Goal: Information Seeking & Learning: Learn about a topic

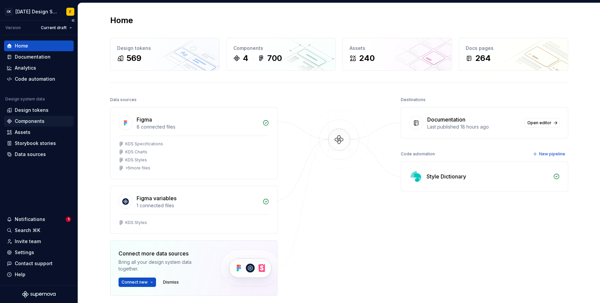
click at [32, 120] on div "Components" at bounding box center [30, 121] width 30 height 7
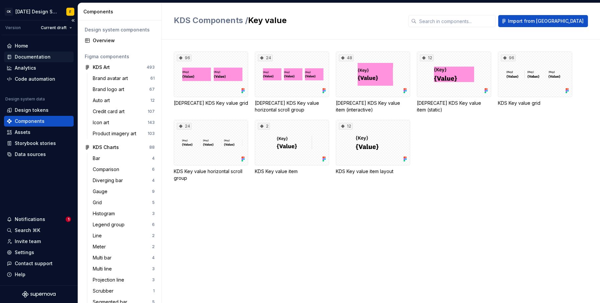
click at [36, 59] on div "Documentation" at bounding box center [33, 57] width 36 height 7
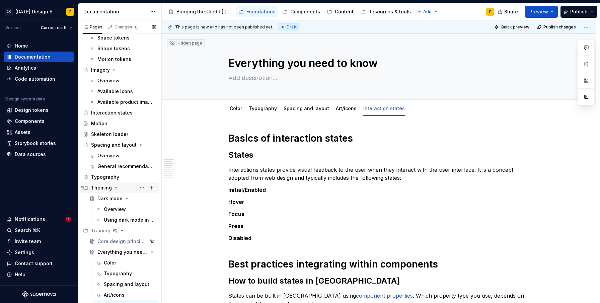
scroll to position [140, 0]
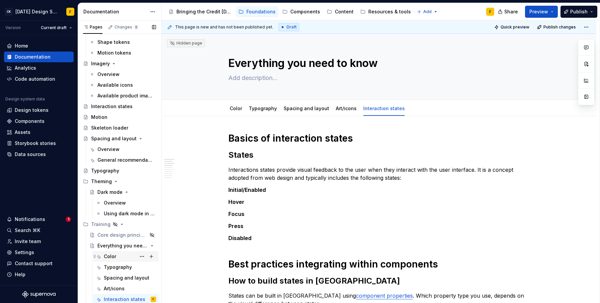
click at [114, 255] on div "Color" at bounding box center [110, 256] width 12 height 7
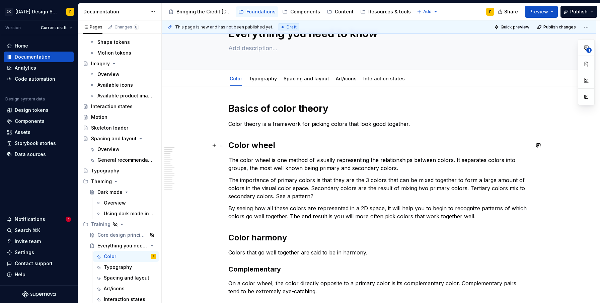
scroll to position [33, 0]
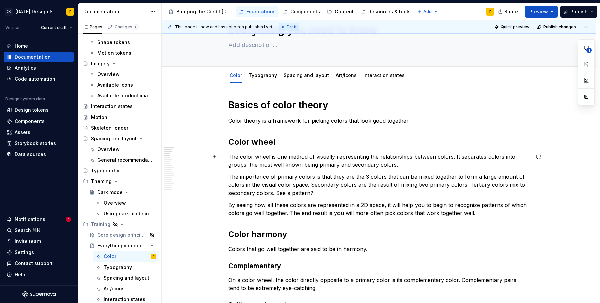
type textarea "*"
click at [279, 155] on p "The color wheel is one method of visually representing the relationships betwee…" at bounding box center [378, 161] width 301 height 16
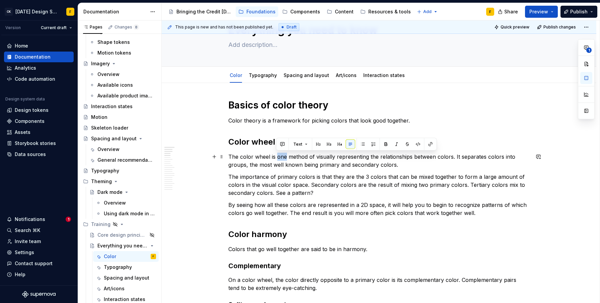
click at [279, 155] on p "The color wheel is one method of visually representing the relationships betwee…" at bounding box center [378, 161] width 301 height 16
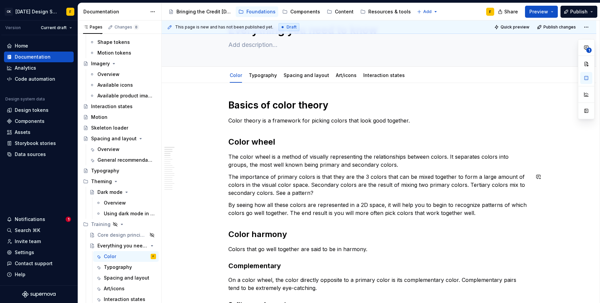
click at [385, 166] on p "The color wheel is a method of visually representing the relationships between …" at bounding box center [378, 161] width 301 height 16
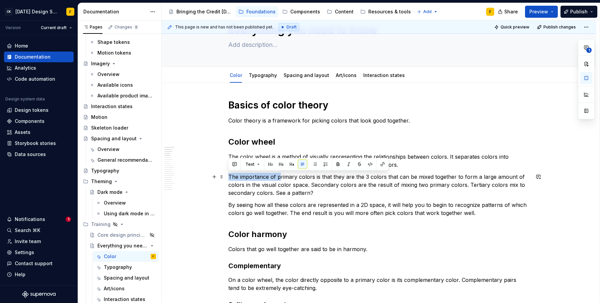
drag, startPoint x: 279, startPoint y: 176, endPoint x: 229, endPoint y: 176, distance: 49.5
click at [229, 176] on p "The importance of primary colors is that they are the 3 colors that can be mixe…" at bounding box center [378, 185] width 301 height 24
drag, startPoint x: 266, startPoint y: 175, endPoint x: 297, endPoint y: 173, distance: 30.5
click at [297, 173] on p "Primary colors is that they are the 3 colors that can be mixed together to form…" at bounding box center [378, 185] width 301 height 24
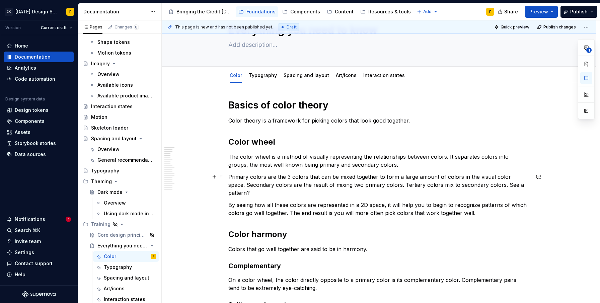
click at [280, 176] on p "Primary colors are the 3 colors that can be mixed together to form a large amou…" at bounding box center [378, 185] width 301 height 24
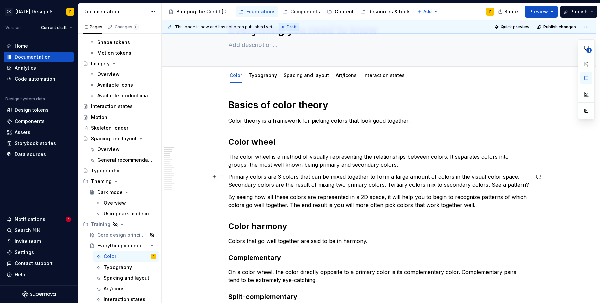
click at [230, 179] on p "Primary colors are 3 colors that can be mixed together to form a large amount o…" at bounding box center [378, 181] width 301 height 16
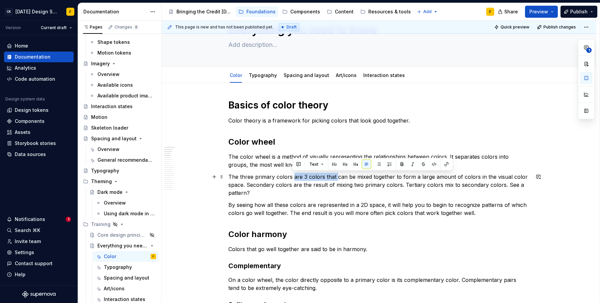
drag, startPoint x: 292, startPoint y: 176, endPoint x: 335, endPoint y: 177, distance: 42.8
click at [335, 177] on p "The three primary colors are 3 colors that can be mixed together to form a larg…" at bounding box center [378, 185] width 301 height 24
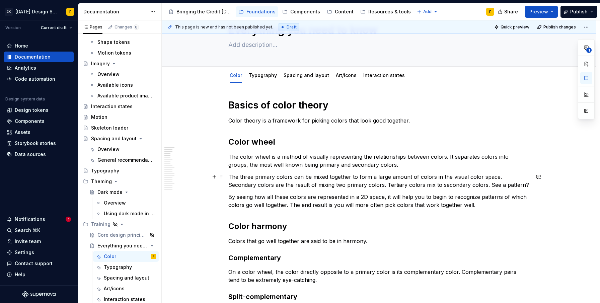
click at [363, 177] on p "The three primary colors can be mixed together to form a large amount of colors…" at bounding box center [378, 181] width 301 height 16
click at [300, 180] on p "The three primary colors can be mixed together to create a large amount of colo…" at bounding box center [378, 181] width 301 height 16
drag, startPoint x: 374, startPoint y: 177, endPoint x: 418, endPoint y: 174, distance: 43.9
click at [418, 174] on p "The three primary colors can be mixed together to create a large amount of colo…" at bounding box center [378, 181] width 301 height 16
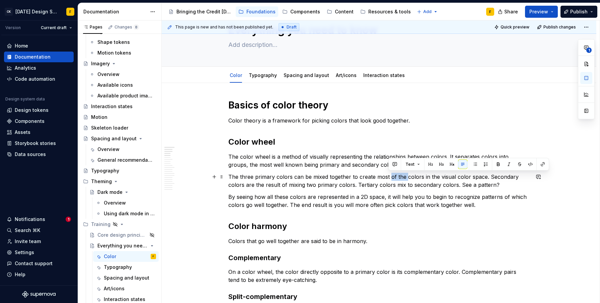
drag, startPoint x: 406, startPoint y: 177, endPoint x: 389, endPoint y: 177, distance: 17.1
click at [389, 177] on p "The three primary colors can be mixed together to create most of the colors in …" at bounding box center [378, 181] width 301 height 16
click at [441, 177] on p "The three primary colors can be mixed together to create most of the colors in …" at bounding box center [378, 181] width 301 height 16
click at [394, 184] on p "The three primary colors can be mixed together to create most of the colors in …" at bounding box center [378, 181] width 301 height 16
click at [354, 183] on p "The three primary colors can be mixed together to create most of the colors in …" at bounding box center [378, 181] width 301 height 16
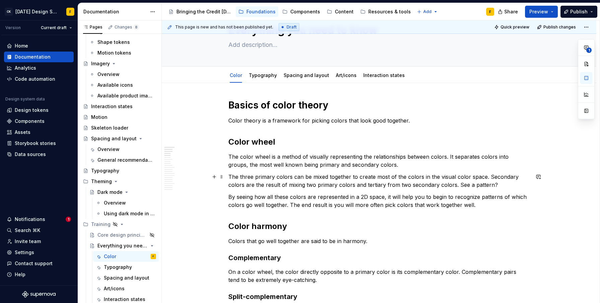
click at [352, 184] on p "The three primary colors can be mixed together to create most of the colors in …" at bounding box center [378, 181] width 301 height 16
click at [500, 183] on p "The three primary colors can be mixed together to create most of the colors in …" at bounding box center [378, 181] width 301 height 16
click at [287, 197] on p "By seeing how all these colors are represented in a 2D space, it will help you …" at bounding box center [378, 201] width 301 height 16
click at [229, 178] on p "The three primary colors can be mixed together to create most of the colors in …" at bounding box center [378, 181] width 301 height 16
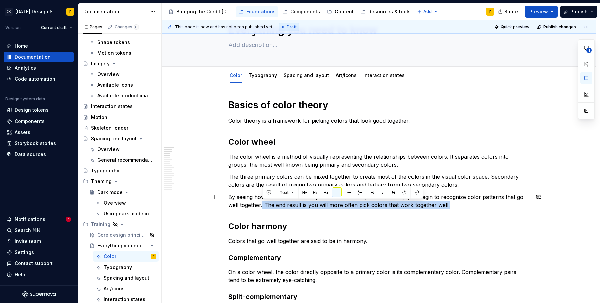
drag, startPoint x: 262, startPoint y: 205, endPoint x: 459, endPoint y: 205, distance: 197.4
click at [459, 205] on p "By seeing how these colors are represented in a 2D space, it will help you begi…" at bounding box center [378, 201] width 301 height 16
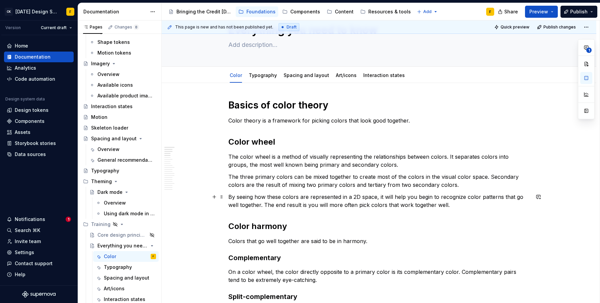
click at [265, 205] on p "By seeing how these colors are represented in a 2D space, it will help you begi…" at bounding box center [378, 201] width 301 height 16
drag, startPoint x: 350, startPoint y: 205, endPoint x: 307, endPoint y: 205, distance: 43.2
click at [307, 205] on p "By seeing how these colors are represented in a 2D space, it will help you begi…" at bounding box center [378, 201] width 301 height 16
click at [327, 205] on p "By seeing how these colors are represented in a 2D space, it will help you begi…" at bounding box center [378, 201] width 301 height 16
drag, startPoint x: 349, startPoint y: 204, endPoint x: 379, endPoint y: 205, distance: 29.8
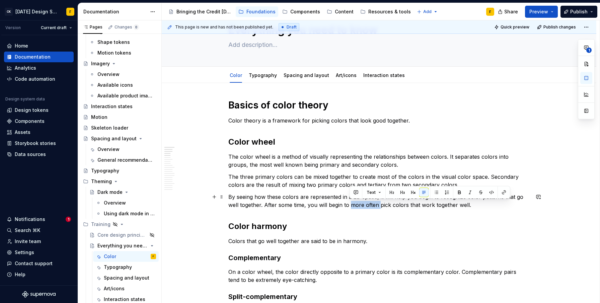
click at [379, 205] on p "By seeing how these colors are represented in a 2D space, it will help you begi…" at bounding box center [378, 201] width 301 height 16
click at [430, 205] on p "By seeing how these colors are represented in a 2D space, it will help you begi…" at bounding box center [378, 201] width 301 height 16
click at [403, 203] on p "By seeing how these colors are represented in a 2D space, it will help you begi…" at bounding box center [378, 201] width 301 height 16
click at [290, 237] on p "Colors that go well together are said to be in harmony." at bounding box center [378, 241] width 301 height 8
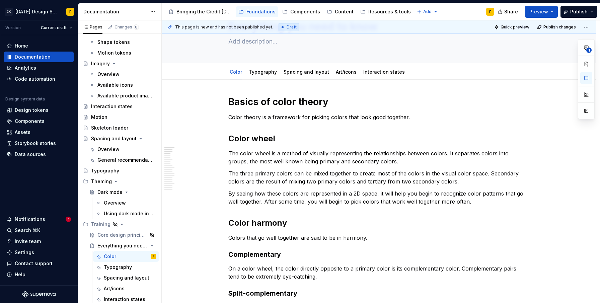
scroll to position [2, 0]
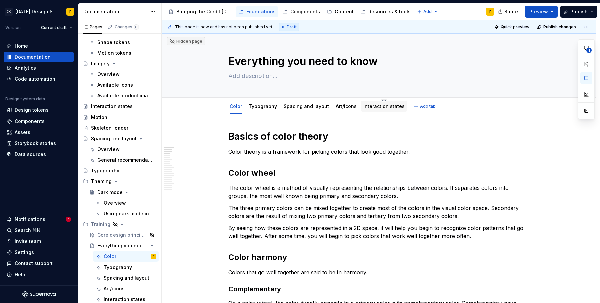
click at [376, 106] on link "Interaction states" at bounding box center [383, 106] width 41 height 6
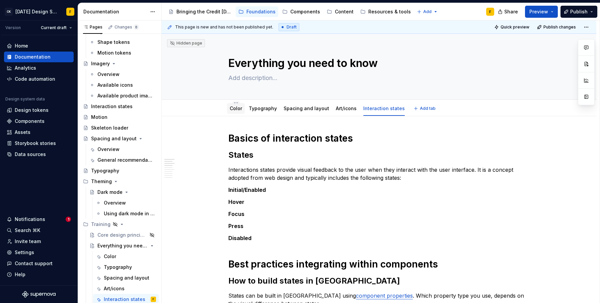
click at [236, 108] on link "Color" at bounding box center [236, 108] width 12 height 6
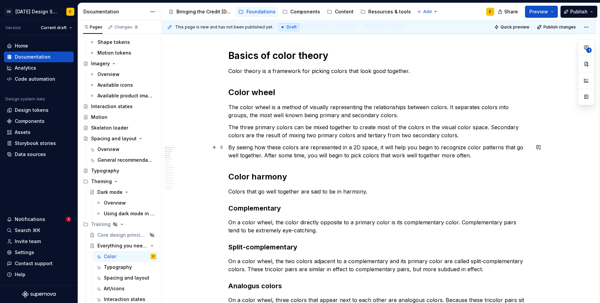
scroll to position [87, 0]
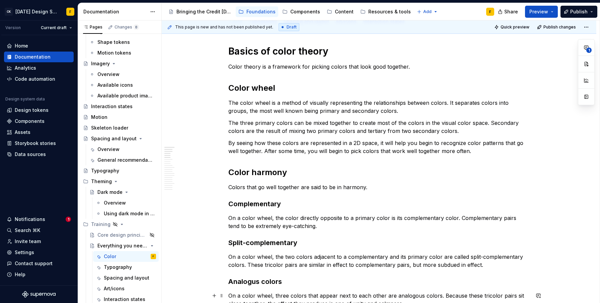
type textarea "*"
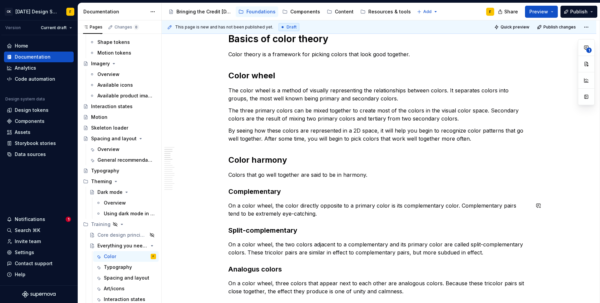
scroll to position [133, 0]
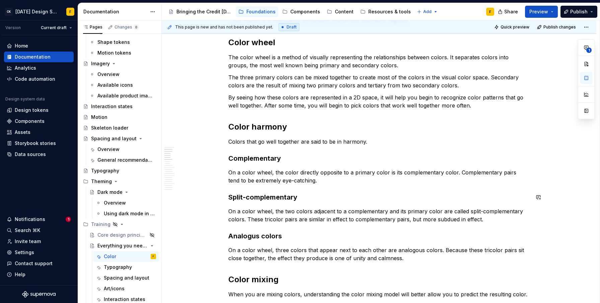
click at [344, 211] on p "On a color wheel, the two colors adjacent to a complementary and its primary co…" at bounding box center [378, 215] width 301 height 16
click at [392, 211] on p "On a color wheel, the two colors adjacent to the complementary and its primary …" at bounding box center [378, 215] width 301 height 16
click at [391, 210] on p "On a color wheel, the two colors adjacent to the complementary plus its primary…" at bounding box center [378, 215] width 301 height 16
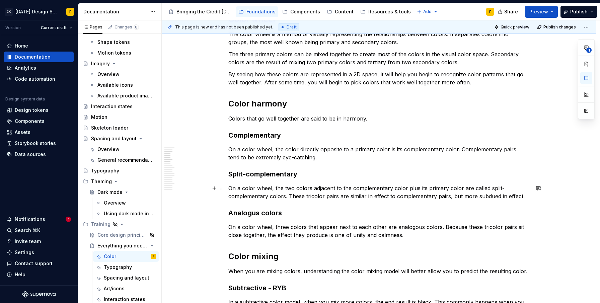
scroll to position [165, 0]
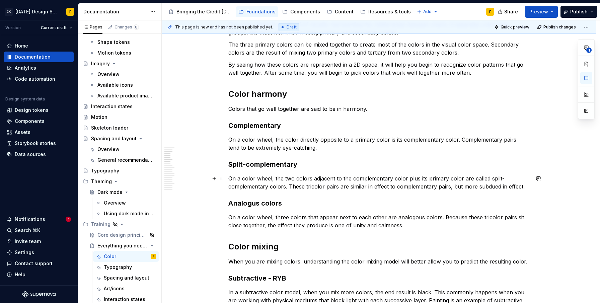
click at [343, 184] on p "On a color wheel, the two colors adjacent to the complementary color plus its p…" at bounding box center [378, 182] width 301 height 16
click at [462, 186] on p "On a color wheel, the two colors adjacent to the complementary color plus its p…" at bounding box center [378, 182] width 301 height 16
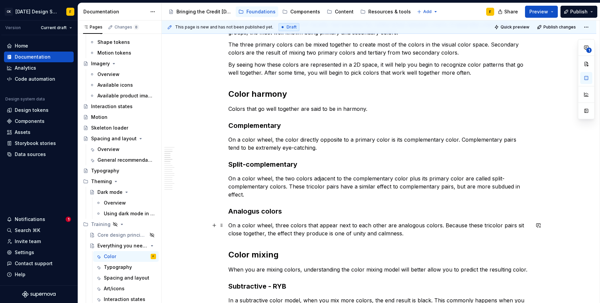
click at [250, 230] on p "On a color wheel, three colors that appear next to each other are analogous col…" at bounding box center [378, 229] width 301 height 16
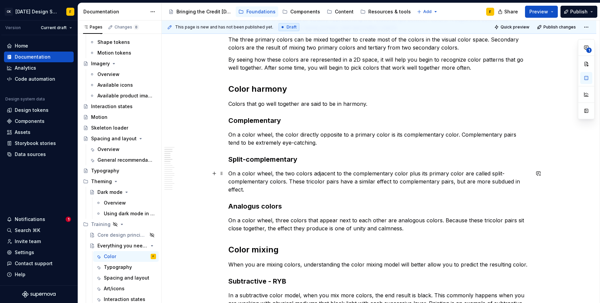
scroll to position [175, 0]
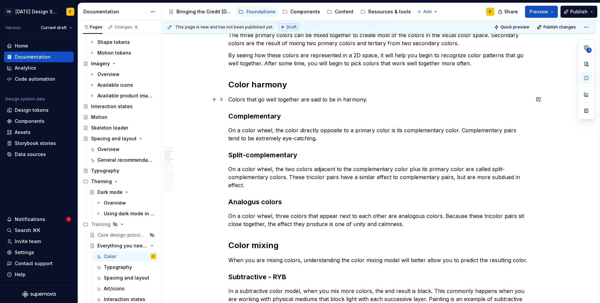
click at [365, 102] on p "Colors that go well together are said to be in harmony." at bounding box center [378, 99] width 301 height 8
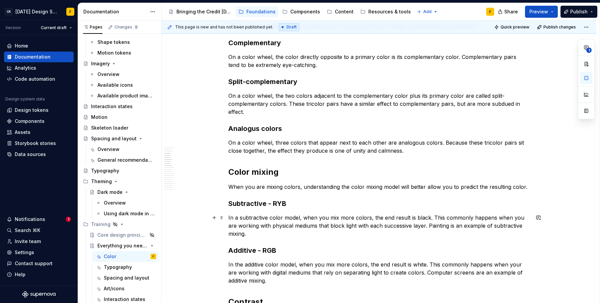
scroll to position [247, 0]
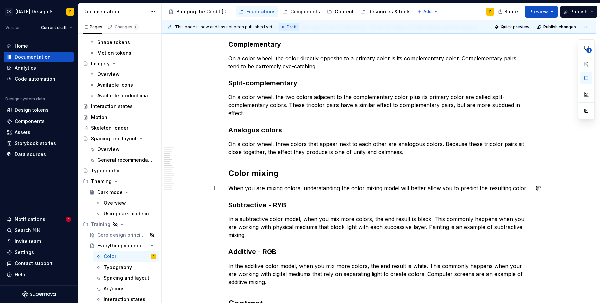
click at [281, 188] on p "When you are mixing colors, understanding the color mixing model will better al…" at bounding box center [378, 188] width 301 height 8
click at [332, 188] on p "When you mix colors, understanding the color mixing model will better allow you…" at bounding box center [378, 188] width 301 height 8
click at [398, 187] on p "When you mix colors, understanding the color mixing model will better allow you…" at bounding box center [378, 188] width 301 height 8
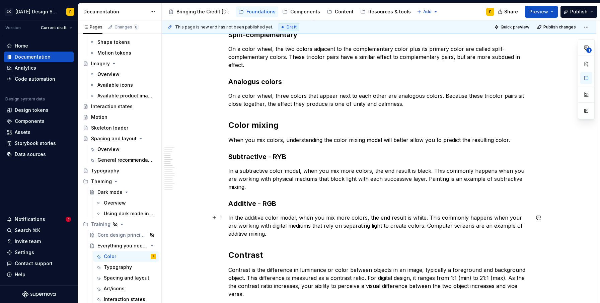
click at [361, 225] on p "In the additive color model, when you mix more colors, the end result is white.…" at bounding box center [378, 226] width 301 height 24
click at [364, 225] on p "In the additive color model, when you mix more colors, the end result is white.…" at bounding box center [378, 226] width 301 height 24
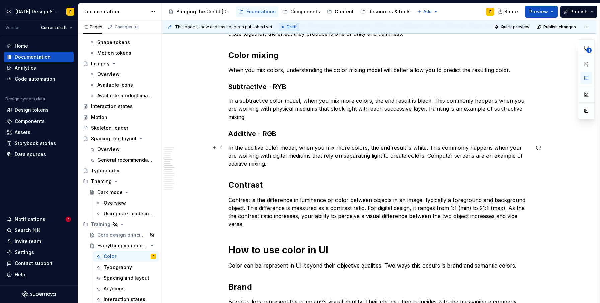
scroll to position [368, 0]
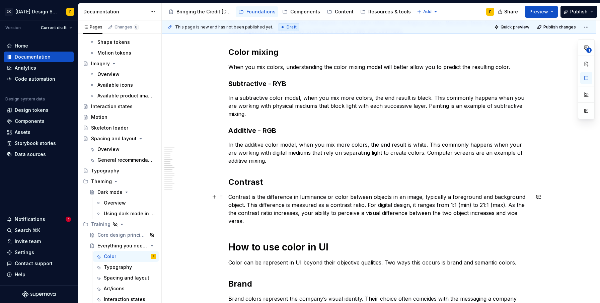
click at [435, 195] on p "Contrast is the difference in luminance or color between objects in an image, t…" at bounding box center [378, 209] width 301 height 32
click at [293, 203] on p "Contrast is the difference in luminance or color between objects in an image, o…" at bounding box center [378, 209] width 301 height 32
click at [372, 211] on p "Contrast is the difference in luminance or color between objects in an image, o…" at bounding box center [378, 209] width 301 height 32
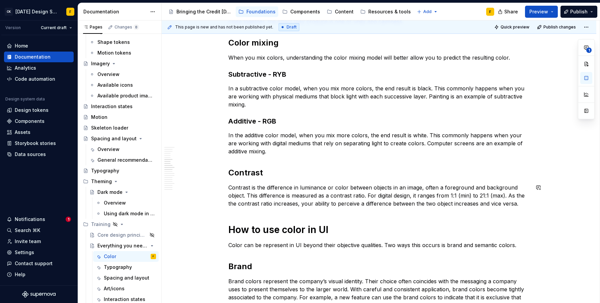
scroll to position [390, 0]
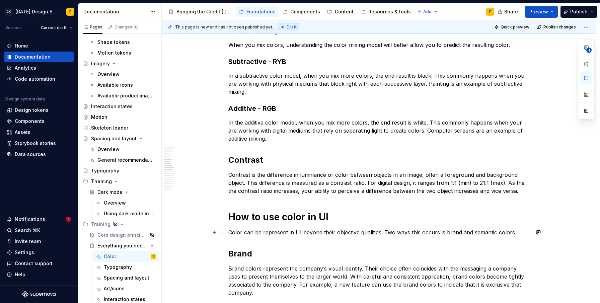
click at [354, 234] on p "Color can be represent in UI beyond their objective qualities. Two ways this oc…" at bounding box center [378, 232] width 301 height 8
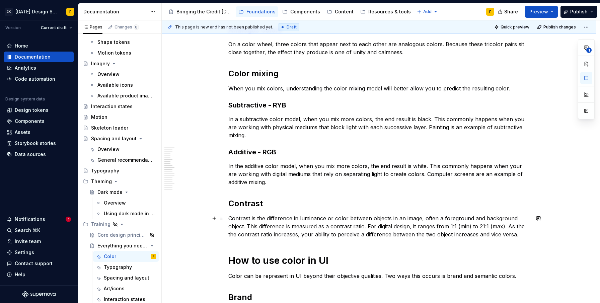
scroll to position [376, 0]
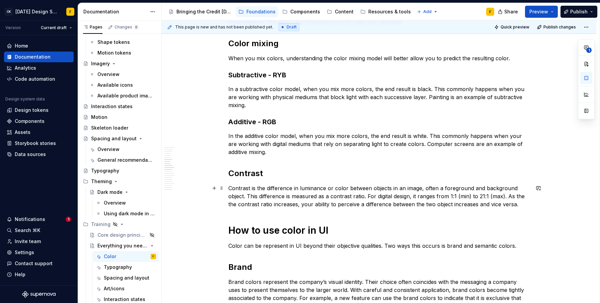
click at [518, 206] on p "Contrast is the difference in luminance or color between objects in an image, o…" at bounding box center [378, 196] width 301 height 24
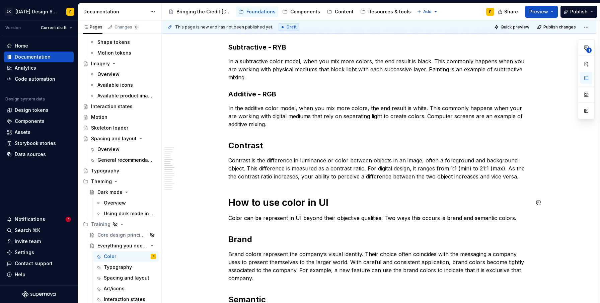
scroll to position [417, 0]
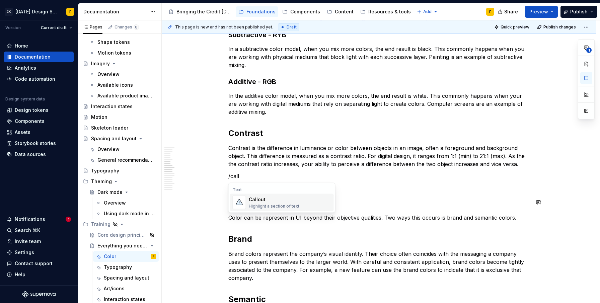
click at [295, 210] on span "Callout Highlight a section of text" at bounding box center [282, 202] width 104 height 17
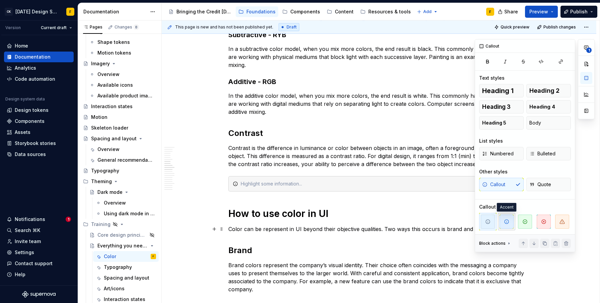
click at [505, 225] on span "button" at bounding box center [506, 222] width 14 height 14
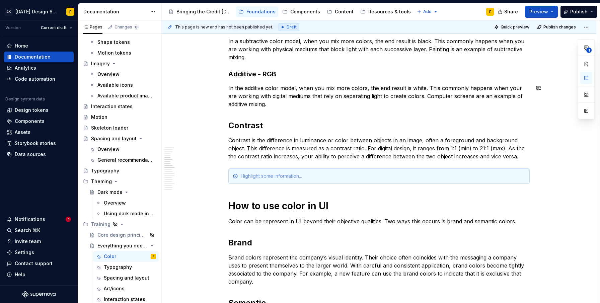
scroll to position [427, 0]
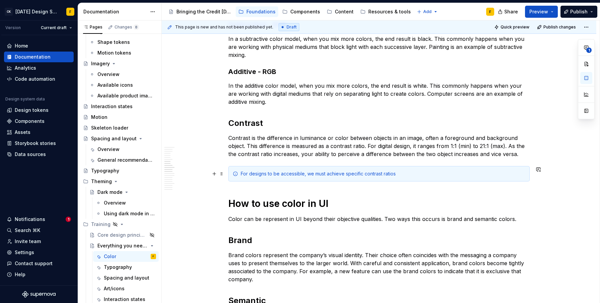
click at [249, 175] on div "For designs to be accessible, we must achieve specific contrast ratios" at bounding box center [383, 173] width 284 height 7
click at [413, 174] on div "For designs to be accessible, we must achieve specific contrast ratios" at bounding box center [383, 173] width 284 height 7
click at [356, 218] on p "Color can be represent in UI beyond their objective qualities. Two ways this oc…" at bounding box center [378, 219] width 301 height 8
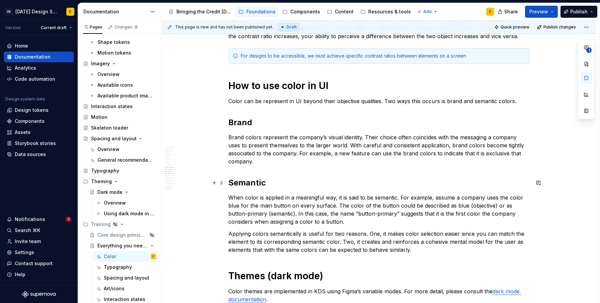
scroll to position [546, 0]
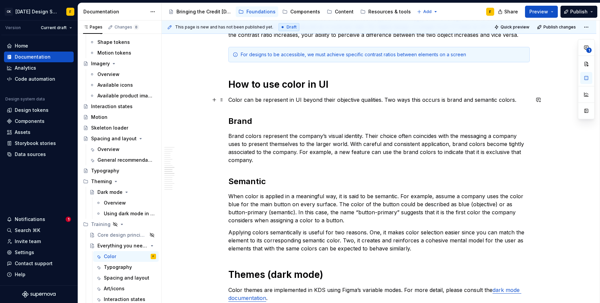
click at [293, 99] on p "Color can be represent in UI beyond their objective qualities. Two ways this oc…" at bounding box center [378, 100] width 301 height 8
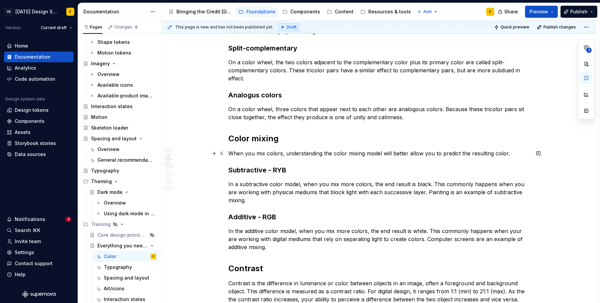
scroll to position [496, 0]
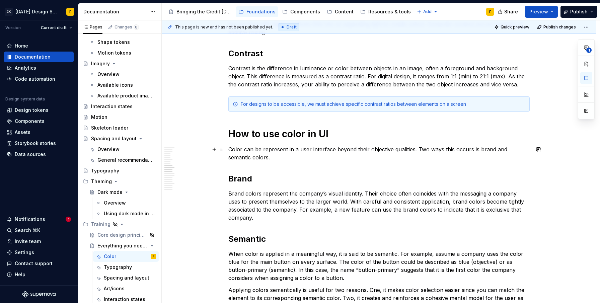
click at [462, 150] on p "Color can be represent in a user interface beyond their objective qualities. Tw…" at bounding box center [378, 153] width 301 height 16
click at [460, 149] on p "Color can be represent in a user interface beyond their objective qualities. Tw…" at bounding box center [378, 153] width 301 height 16
click at [441, 150] on p "Color can be represent in a user interface beyond their objective qualities. Tw…" at bounding box center [378, 153] width 301 height 16
click at [465, 149] on p "Color can be represent in a user interface beyond their objective qualities. Tw…" at bounding box center [378, 153] width 301 height 16
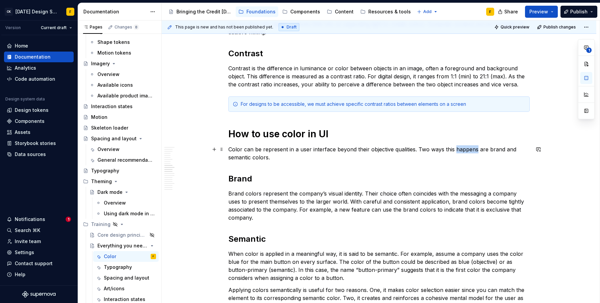
click at [465, 149] on p "Color can be represent in a user interface beyond their objective qualities. Tw…" at bounding box center [378, 153] width 301 height 16
click at [448, 150] on p "Color can be represent in a user interface beyond their objective qualities. Tw…" at bounding box center [378, 153] width 301 height 16
click at [461, 150] on p "Color can be represent in a user interface beyond their objective qualities. Tw…" at bounding box center [378, 153] width 301 height 16
click at [482, 149] on p "Color can be represent in a user interface beyond their objective qualities. Tw…" at bounding box center [378, 153] width 301 height 16
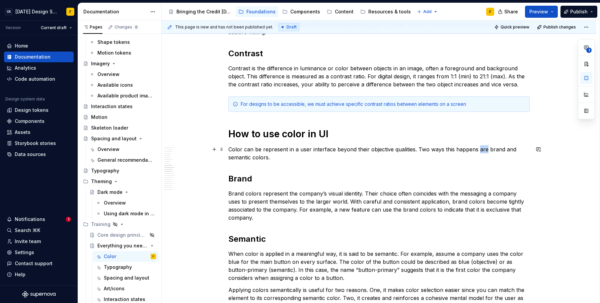
click at [482, 149] on p "Color can be represent in a user interface beyond their objective qualities. Tw…" at bounding box center [378, 153] width 301 height 16
click at [455, 151] on p "Color can be represent in a user interface beyond their objective qualities. Tw…" at bounding box center [378, 153] width 301 height 16
click at [339, 194] on p "Brand colors represent the company’s visual identity. Their choice often coinci…" at bounding box center [378, 205] width 301 height 32
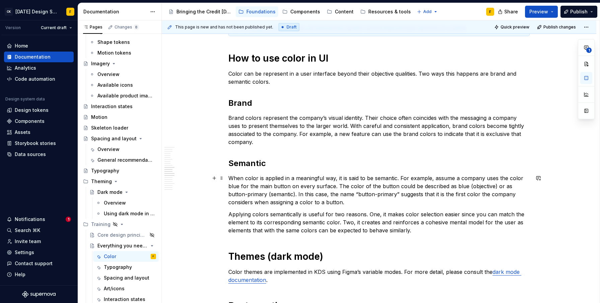
scroll to position [572, 0]
drag, startPoint x: 256, startPoint y: 134, endPoint x: 271, endPoint y: 134, distance: 14.7
click at [271, 134] on p "Brand colors represent the company’s visual identity. Their choice often coinci…" at bounding box center [378, 129] width 301 height 32
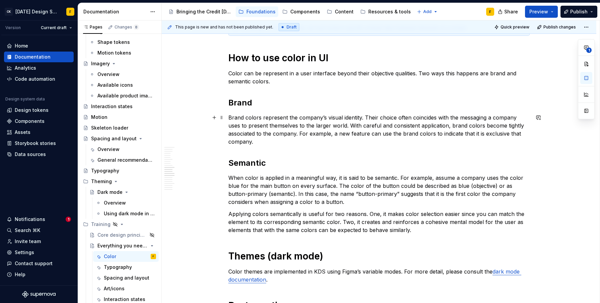
click at [257, 134] on p "Brand colors represent the company’s visual identity. Their choice often coinci…" at bounding box center [378, 129] width 301 height 32
click at [303, 184] on p "When color is applied in a meaningful way, it is said to be semantic. For examp…" at bounding box center [378, 190] width 301 height 32
click at [357, 122] on p "Brand colors represent the company’s visual identity. Their choice often coinci…" at bounding box center [378, 129] width 301 height 32
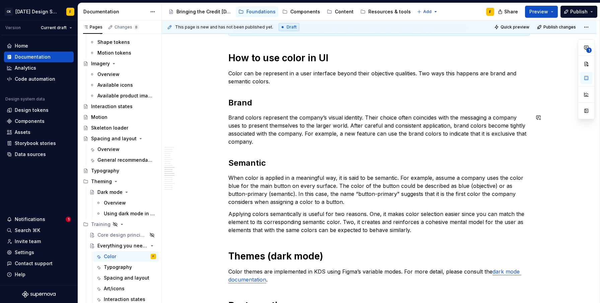
click at [347, 157] on div "Basics of color theory Color theory is a framework for picking colors that look…" at bounding box center [378, 142] width 301 height 1164
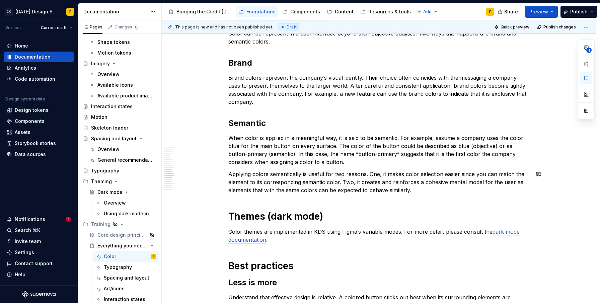
scroll to position [623, 0]
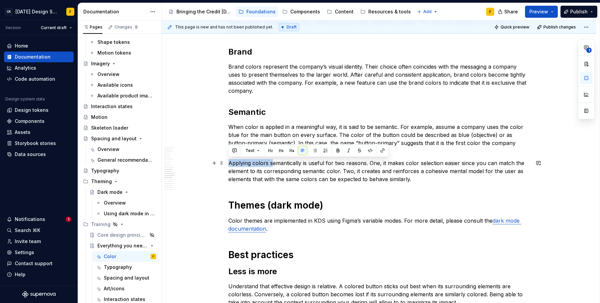
drag, startPoint x: 271, startPoint y: 162, endPoint x: 227, endPoint y: 163, distance: 43.9
click at [227, 163] on div "Basics of color theory Color theory is a framework for picking colors that look…" at bounding box center [379, 132] width 434 height 1279
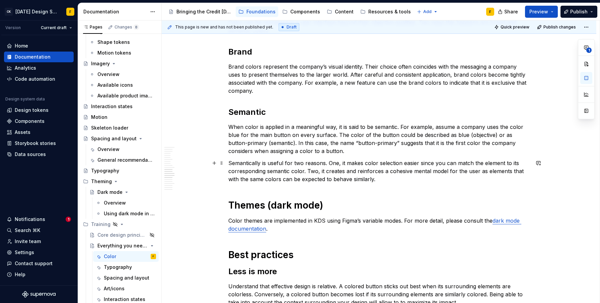
click at [259, 162] on p "Semantically is useful for two reasons. One, it makes color selection easier si…" at bounding box center [378, 171] width 301 height 24
click at [298, 163] on p "Semantic use of colors is useful for two reasons. One, it makes color selection…" at bounding box center [378, 171] width 301 height 24
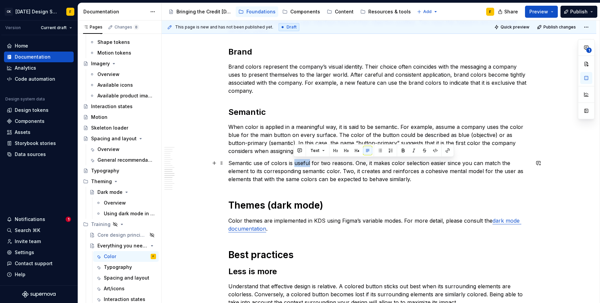
click at [298, 163] on p "Semantic use of colors is useful for two reasons. One, it makes color selection…" at bounding box center [378, 171] width 301 height 24
click at [352, 164] on p "Semantic use of colors is helpful for two reasons. One, it makes color selectio…" at bounding box center [378, 171] width 301 height 24
click at [340, 171] on p "Semantic use of colors is helpful for two reasons: one, it makes color selectio…" at bounding box center [378, 171] width 301 height 24
click at [327, 160] on p "Semantic use of colors is helpful for two reasons. One, it makes color selectio…" at bounding box center [378, 171] width 301 height 24
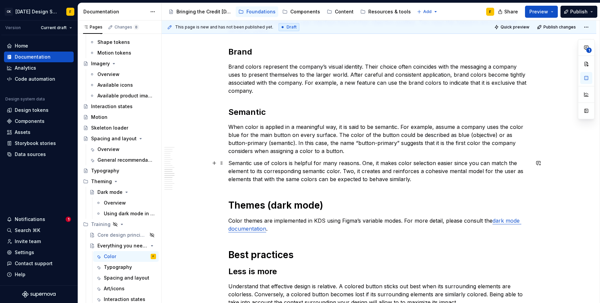
click at [260, 180] on p "Semantic use of colors is helpful for many reasons. One, it makes color selecti…" at bounding box center [378, 171] width 301 height 24
click at [305, 181] on p "Semantic use of colors is helpful for many reasons. One, it makes color selecti…" at bounding box center [378, 171] width 301 height 24
click at [405, 180] on p "Semantic use of colors is helpful for many reasons. One, it makes color selecti…" at bounding box center [378, 171] width 301 height 24
click at [512, 172] on p "Semantic use of colors is helpful for many reasons. One, it makes color selecti…" at bounding box center [378, 171] width 301 height 24
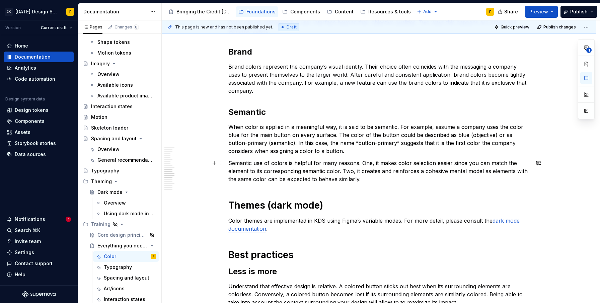
click at [366, 179] on p "Semantic use of colors is helpful for many reasons. One, it makes color selecti…" at bounding box center [378, 171] width 301 height 24
click at [359, 221] on p "Color themes are implemented in KDS using Figma’s variable modes. For more deta…" at bounding box center [378, 225] width 301 height 16
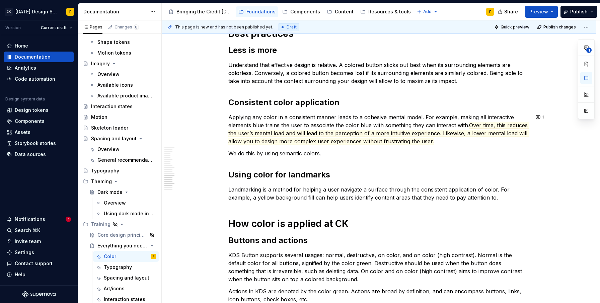
scroll to position [813, 0]
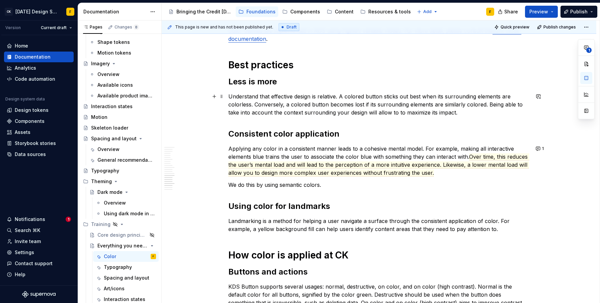
click at [393, 113] on p "Understand that effective design is relative. A colored button sticks out best …" at bounding box center [378, 104] width 301 height 24
click at [398, 157] on p "Applying any color in a consistent manner leads to a cohesive mental model. For…" at bounding box center [378, 161] width 301 height 32
click at [258, 150] on p "Applying any color in a consistent manner leads to a cohesive mental model. For…" at bounding box center [378, 161] width 301 height 32
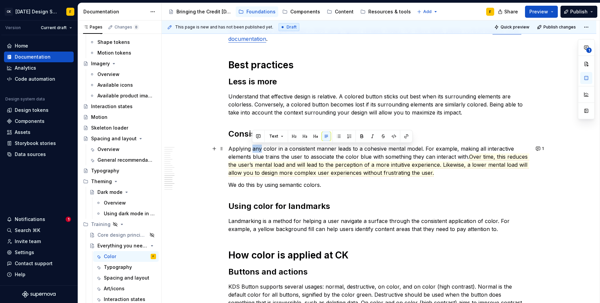
click at [258, 150] on p "Applying any color in a consistent manner leads to a cohesive mental model. For…" at bounding box center [378, 161] width 301 height 32
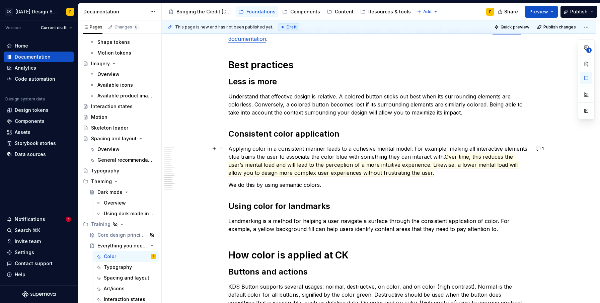
click at [352, 161] on p "Applying color in a consistent manner leads to a cohesive mental model. For exa…" at bounding box center [378, 161] width 301 height 32
click at [406, 149] on p "Applying color in a consistent manner leads to a cohesive mental model. For exa…" at bounding box center [378, 161] width 301 height 32
click at [539, 149] on button "1" at bounding box center [539, 148] width 13 height 9
click at [351, 148] on p "Applying color in a consistent manner leads to a cohesive mental model. For exa…" at bounding box center [378, 161] width 301 height 32
click at [250, 185] on p "We do this by using semantic colors." at bounding box center [378, 185] width 301 height 8
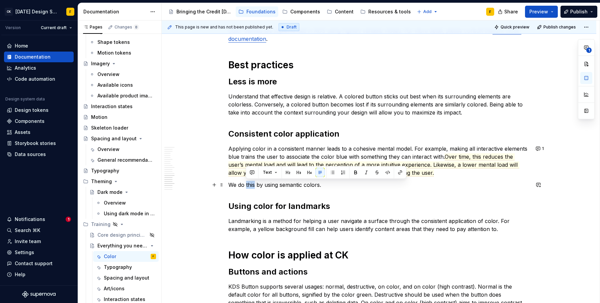
click at [250, 185] on p "We do this by using semantic colors." at bounding box center [378, 185] width 301 height 8
click at [243, 184] on p "We do this by using semantic colors." at bounding box center [378, 185] width 301 height 8
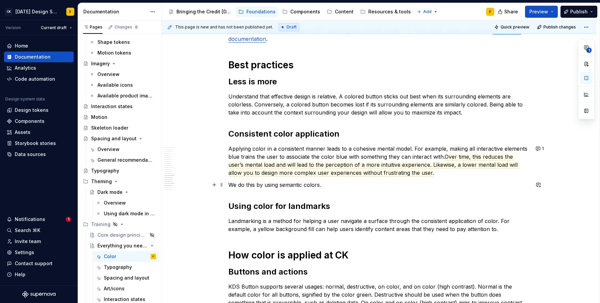
click at [242, 186] on p "We do this by using semantic colors." at bounding box center [378, 185] width 301 height 8
click at [240, 185] on p "We do this by using semantic colors." at bounding box center [378, 185] width 301 height 8
click at [312, 221] on p "Landmarking is a method for helping a user navigate a surface through the consi…" at bounding box center [378, 225] width 301 height 16
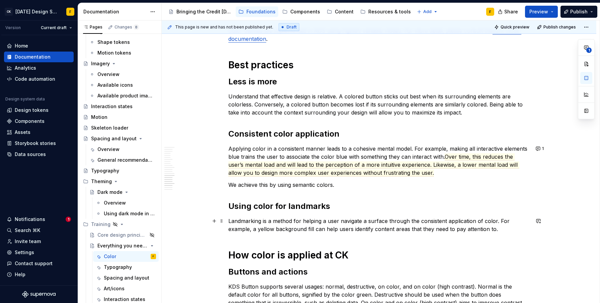
click at [327, 222] on p "Landmarking is a method for helping a user navigate a surface through the consi…" at bounding box center [378, 225] width 301 height 16
click at [375, 218] on p "Landmarking is a method for helping users navigate a surface through the consis…" at bounding box center [378, 225] width 301 height 16
click at [374, 221] on p "Landmarking is a method for helping users navigate a screen through the consist…" at bounding box center [378, 225] width 301 height 16
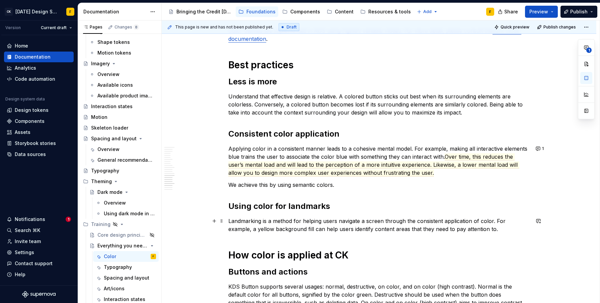
click at [378, 227] on p "Landmarking is a method for helping users navigate a screen through the consist…" at bounding box center [378, 225] width 301 height 16
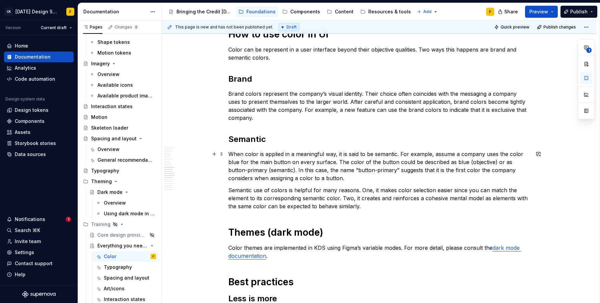
click at [321, 162] on p "When color is applied in a meaningful way, it is said to be semantic. For examp…" at bounding box center [378, 166] width 301 height 32
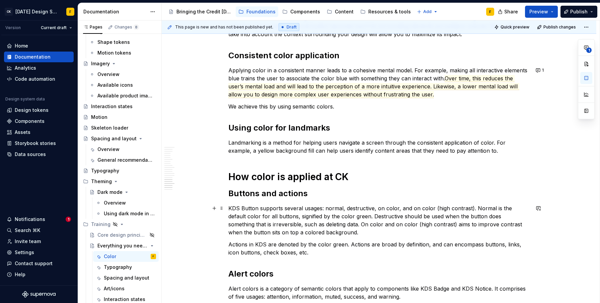
scroll to position [878, 0]
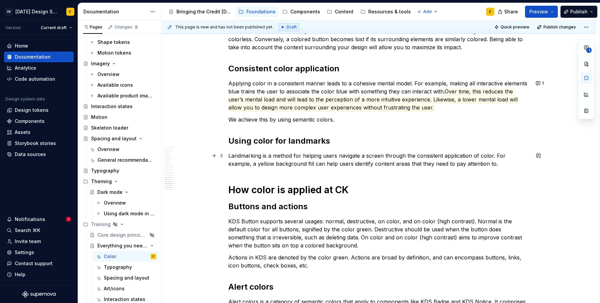
click at [358, 166] on p "Landmarking is a method for helping users navigate a screen through the consist…" at bounding box center [378, 160] width 301 height 16
click at [400, 162] on p "Landmarking is a method for helping users navigate a screen through the consist…" at bounding box center [378, 160] width 301 height 16
drag, startPoint x: 409, startPoint y: 163, endPoint x: 427, endPoint y: 164, distance: 17.4
click at [427, 164] on p "Landmarking is a method for helping users navigate a screen through the consist…" at bounding box center [378, 160] width 301 height 16
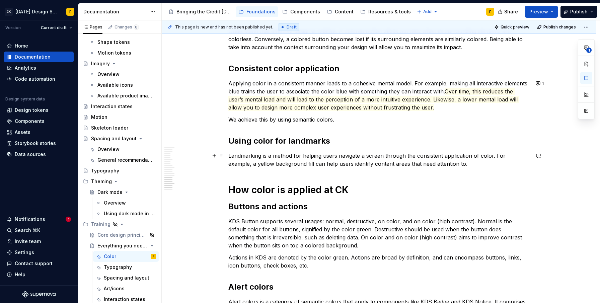
click at [433, 164] on p "Landmarking is a method for helping users navigate a screen through the consist…" at bounding box center [378, 160] width 301 height 16
click at [401, 233] on p "KDS Button supports several usages: normal, destructive, on color, and on color…" at bounding box center [378, 233] width 301 height 32
click at [320, 229] on p "KDS Button supports several usages: normal, destructive, on color, and on color…" at bounding box center [378, 233] width 301 height 32
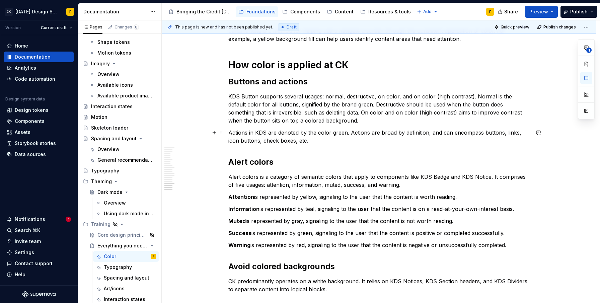
click at [277, 133] on p "Actions in KDS are denoted by the color green. Actions are broad by definition,…" at bounding box center [378, 137] width 301 height 16
click at [341, 138] on p "Actions in KDS are generally denoted by the color green. Actions are broad by d…" at bounding box center [378, 137] width 301 height 16
click at [451, 132] on p "Actions in KDS are generally denoted by the color green. Actions are broad by d…" at bounding box center [378, 137] width 301 height 16
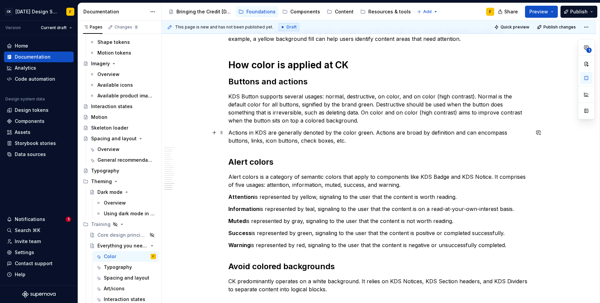
click at [357, 137] on p "Actions in KDS are generally denoted by the color green. Actions are broad by d…" at bounding box center [378, 137] width 301 height 16
click at [339, 193] on p "Attention is represented by yellow, signaling to the user that the content is w…" at bounding box center [378, 197] width 301 height 8
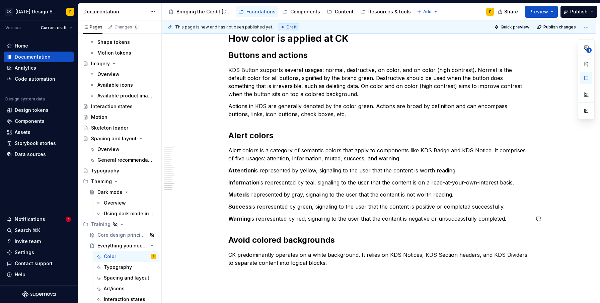
scroll to position [1036, 0]
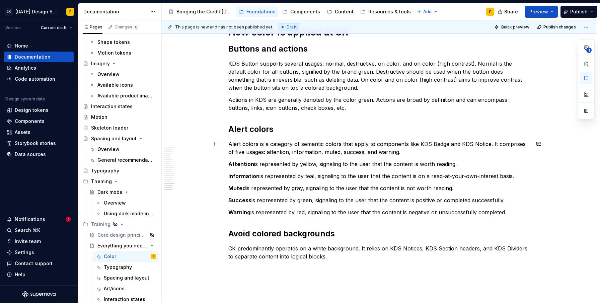
click at [256, 141] on p "Alert colors is a category of semantic colors that apply to components like KDS…" at bounding box center [378, 148] width 301 height 16
click at [430, 214] on p "Warning is represented by red, signaling to the user that the content is negati…" at bounding box center [378, 212] width 301 height 8
click at [342, 257] on p "CK predominantly operates on a white background. It relies on KDS Notices, KDS …" at bounding box center [378, 252] width 301 height 16
click at [231, 248] on p "CK predominantly operates on a white background. It relies on KDS Notices, KDS …" at bounding box center [378, 252] width 301 height 16
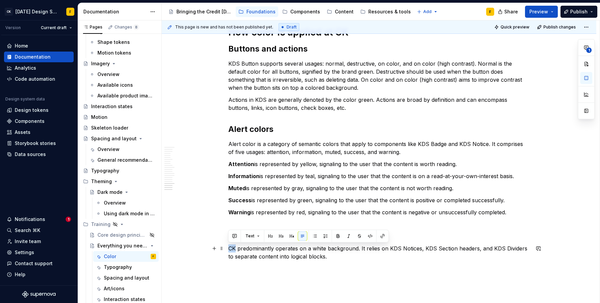
click at [231, 248] on p "CK predominantly operates on a white background. It relies on KDS Notices, KDS …" at bounding box center [378, 252] width 301 height 16
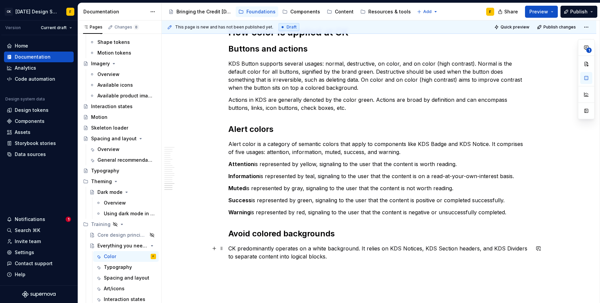
click at [291, 254] on p "CK predominantly operates on a white background. It relies on KDS Notices, KDS …" at bounding box center [378, 252] width 301 height 16
click at [280, 246] on p "CK predominantly operates on a white background. It relies on KDS Notices, KDS …" at bounding box center [378, 252] width 301 height 16
click at [275, 249] on p "CK predominantly operates on a white background. It relies on KDS Notices, KDS …" at bounding box center [378, 252] width 301 height 16
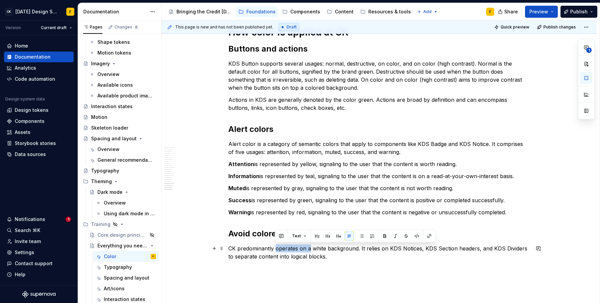
drag, startPoint x: 274, startPoint y: 249, endPoint x: 309, endPoint y: 248, distance: 34.1
click at [309, 248] on p "CK predominantly operates on a white background. It relies on KDS Notices, KDS …" at bounding box center [378, 252] width 301 height 16
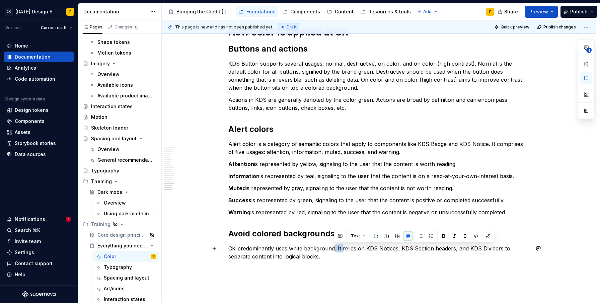
drag, startPoint x: 341, startPoint y: 248, endPoint x: 334, endPoint y: 250, distance: 7.4
click at [334, 250] on p "CK predominantly uses white background. It relies on KDS Notices, KDS Section h…" at bounding box center [378, 252] width 301 height 16
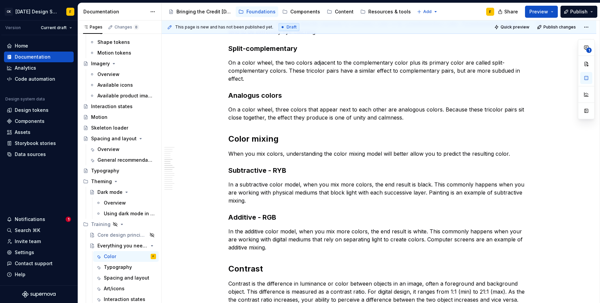
scroll to position [398, 0]
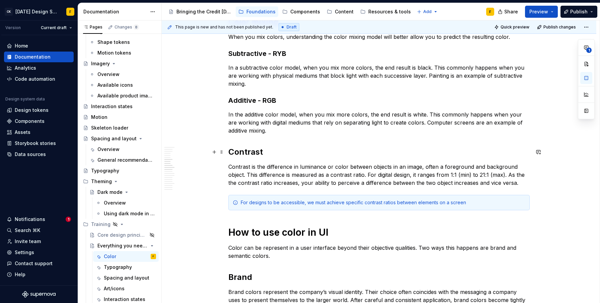
click at [345, 155] on h2 "Contrast" at bounding box center [378, 152] width 301 height 11
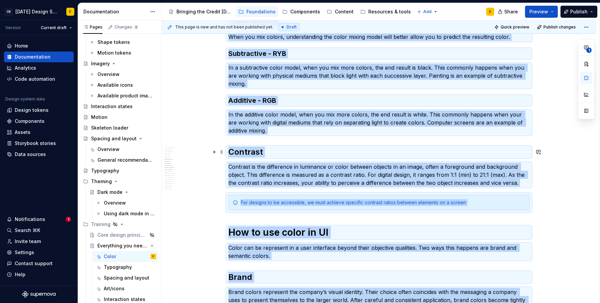
copy div "Basics of color theory Color theory is a framework for picking colors that look…"
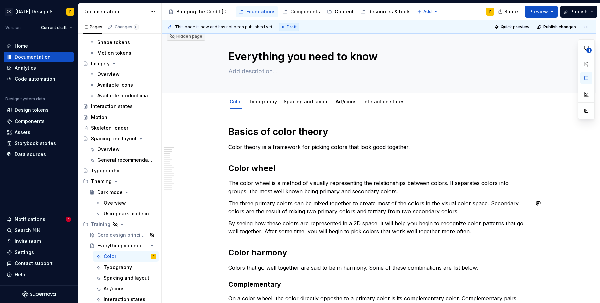
scroll to position [0, 0]
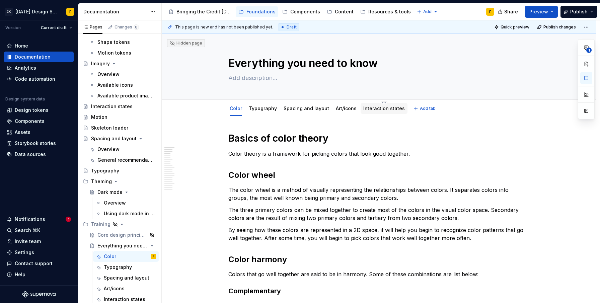
click at [371, 110] on link "Interaction states" at bounding box center [383, 108] width 41 height 6
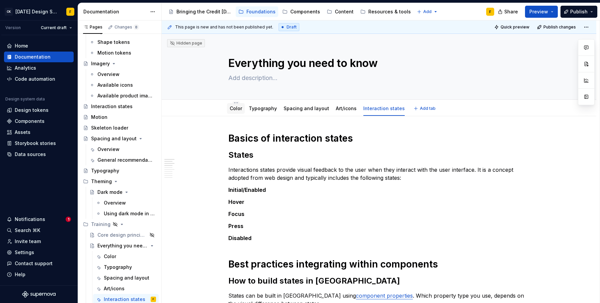
click at [233, 108] on link "Color" at bounding box center [236, 108] width 12 height 6
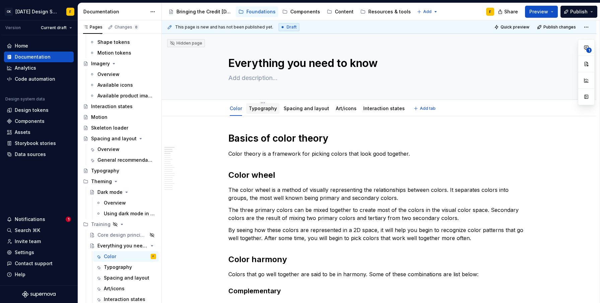
click at [267, 108] on link "Typography" at bounding box center [263, 108] width 28 height 6
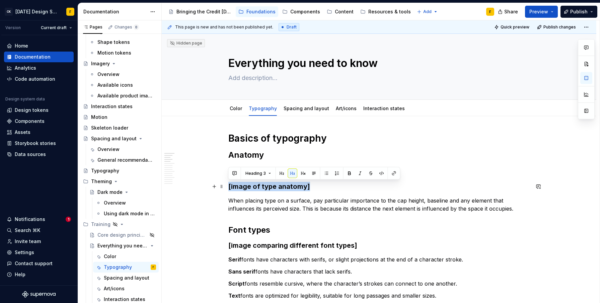
drag, startPoint x: 310, startPoint y: 186, endPoint x: 228, endPoint y: 185, distance: 82.3
click at [228, 185] on h3 "[image of type anatomy]" at bounding box center [378, 186] width 301 height 9
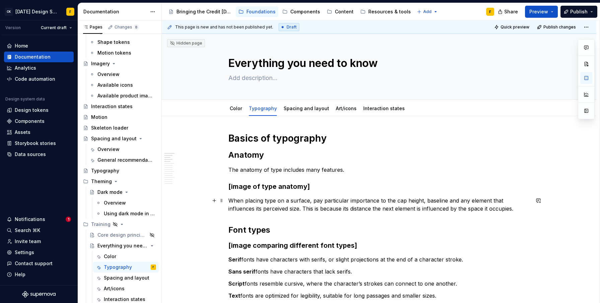
click at [340, 210] on p "When placing type on a surface, pay particular importance to the cap height, ba…" at bounding box center [378, 204] width 301 height 16
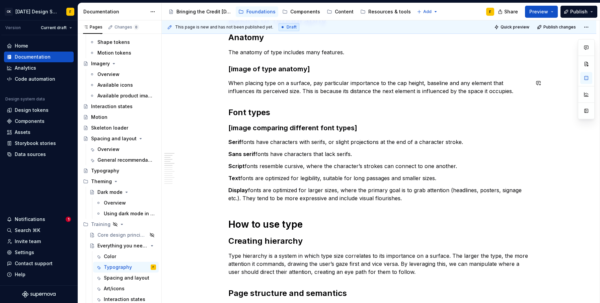
scroll to position [59, 0]
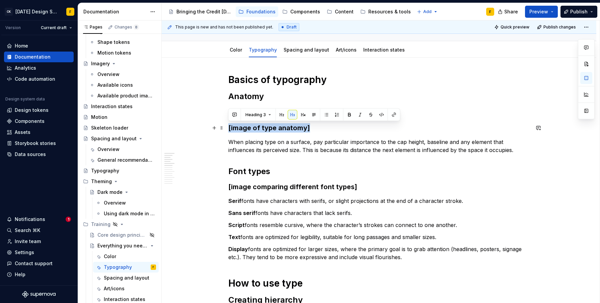
drag, startPoint x: 320, startPoint y: 129, endPoint x: 228, endPoint y: 125, distance: 92.5
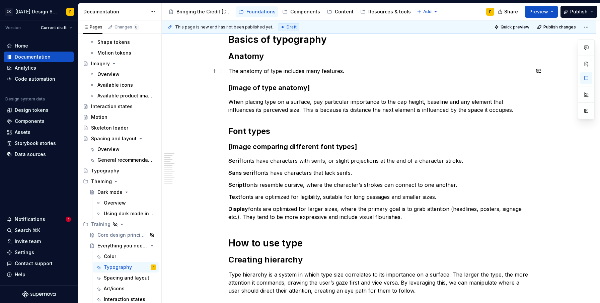
scroll to position [94, 0]
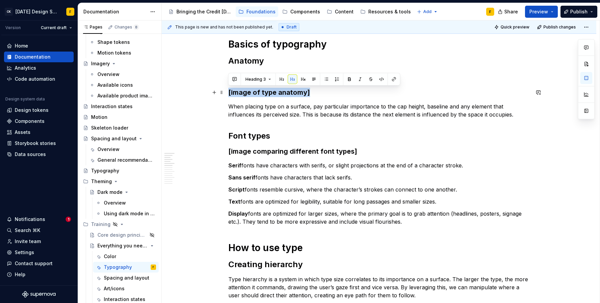
drag, startPoint x: 318, startPoint y: 93, endPoint x: 226, endPoint y: 93, distance: 91.7
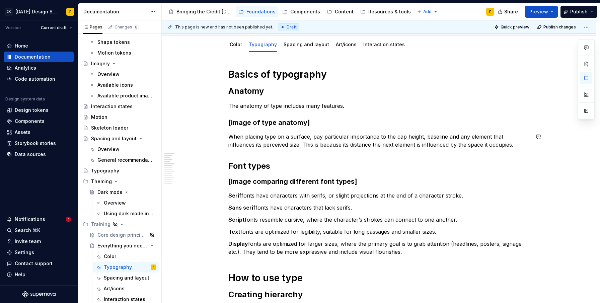
scroll to position [62, 0]
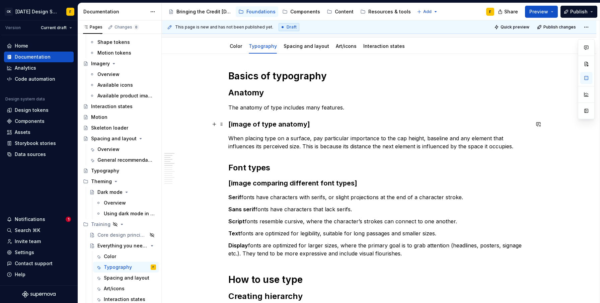
type textarea "*"
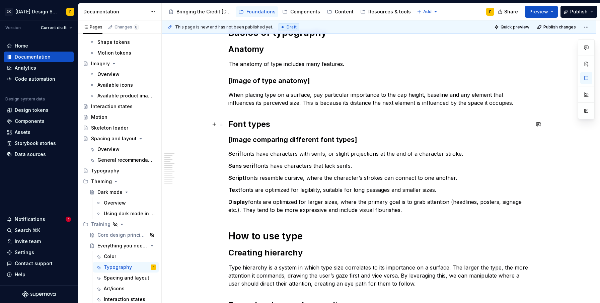
scroll to position [107, 0]
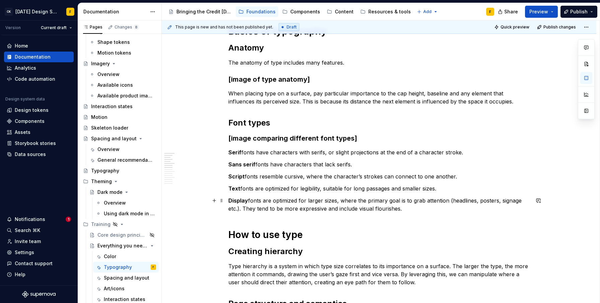
click at [402, 208] on p "Display fonts are optimized for larger sizes, where the primary goal is to grab…" at bounding box center [378, 204] width 301 height 16
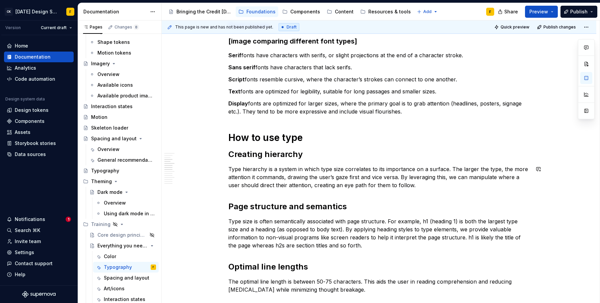
scroll to position [213, 0]
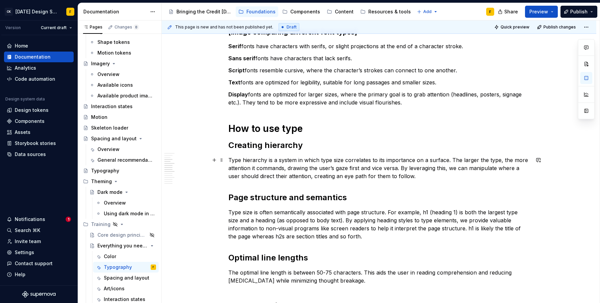
click at [355, 167] on p "Type hierarchy is a system in which type size correlates to its importance on a…" at bounding box center [378, 168] width 301 height 24
click at [349, 169] on p "Type hierarchy is a system in which type size correlates to its importance on a…" at bounding box center [378, 168] width 301 height 24
click at [380, 176] on p "Type hierarchy is a system in which type size correlates to its importance on a…" at bounding box center [378, 168] width 301 height 24
click at [250, 178] on p "Type hierarchy is a system in which type size correlates to its importance on a…" at bounding box center [378, 168] width 301 height 24
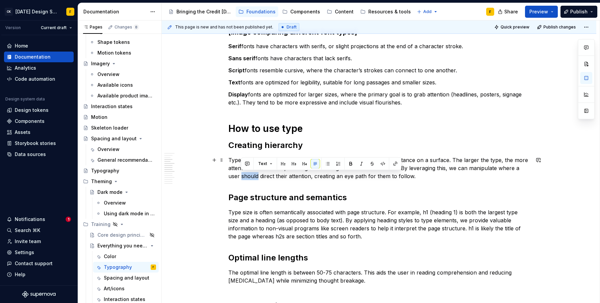
click at [250, 178] on p "Type hierarchy is a system in which type size correlates to its importance on a…" at bounding box center [378, 168] width 301 height 24
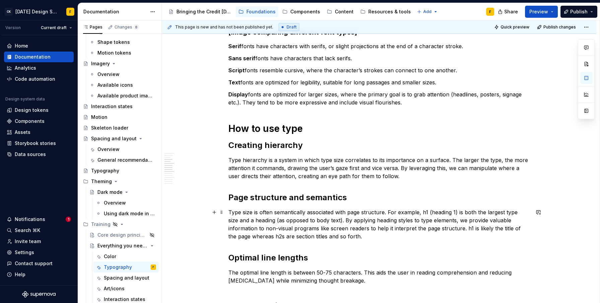
click at [275, 226] on p "Type size is often semantically associated with page structure. For example, h1…" at bounding box center [378, 224] width 301 height 32
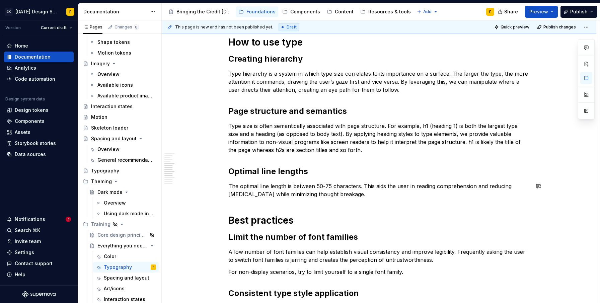
scroll to position [299, 0]
click at [469, 143] on p "Type size is often semantically associated with page structure. For example, h1…" at bounding box center [378, 138] width 301 height 32
click at [430, 161] on div "Basics of typography Anatomy The anatomy of type includes many features. [image…" at bounding box center [378, 177] width 301 height 689
click at [318, 151] on p "Type size is often semantically associated with page structure. For example, h1…" at bounding box center [378, 138] width 301 height 32
click at [343, 191] on p "The optimal line length is between 50-75 characters. This aids the user in read…" at bounding box center [378, 191] width 301 height 16
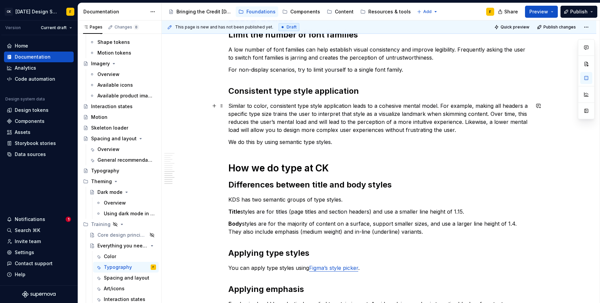
scroll to position [503, 0]
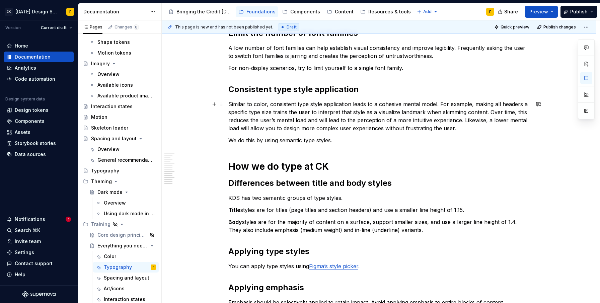
click at [254, 111] on p "Similar to color, consistent type style application leads to a cohesive mental …" at bounding box center [378, 116] width 301 height 32
click at [502, 112] on p "Similar to color, consistent type style application leads to a cohesive mental …" at bounding box center [378, 116] width 301 height 32
click at [501, 113] on p "Similar to color, consistent type style application leads to a cohesive mental …" at bounding box center [378, 116] width 301 height 32
click at [366, 113] on p "Similar to color, consistent type style application leads to a cohesive mental …" at bounding box center [378, 116] width 301 height 32
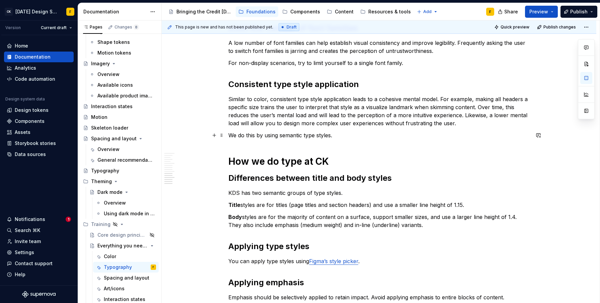
scroll to position [510, 0]
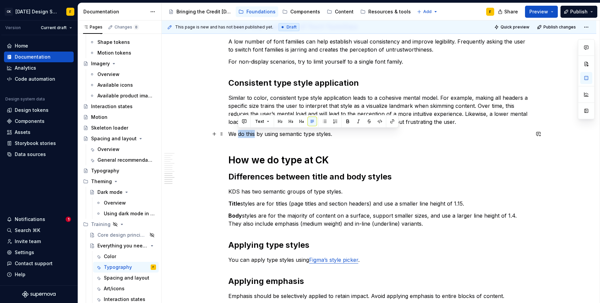
drag, startPoint x: 238, startPoint y: 134, endPoint x: 254, endPoint y: 134, distance: 16.4
click at [254, 134] on p "We do this by using semantic type styles." at bounding box center [378, 134] width 301 height 8
click at [242, 134] on p "We do this by using semantic type styles." at bounding box center [378, 134] width 301 height 8
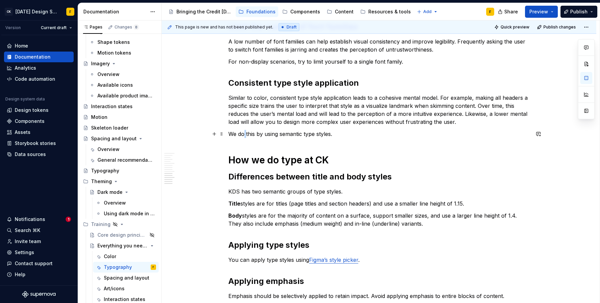
click at [242, 134] on p "We do this by using semantic type styles." at bounding box center [378, 134] width 301 height 8
click at [240, 134] on p "We do this by using semantic type styles." at bounding box center [378, 134] width 301 height 8
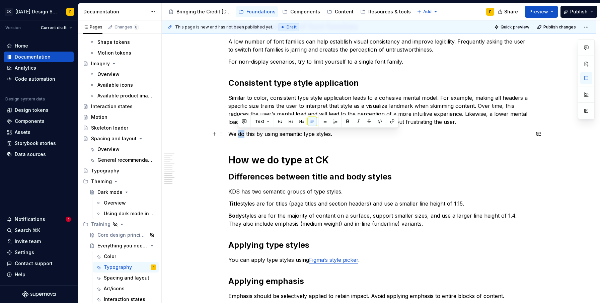
click at [240, 134] on p "We do this by using semantic type styles." at bounding box center [378, 134] width 301 height 8
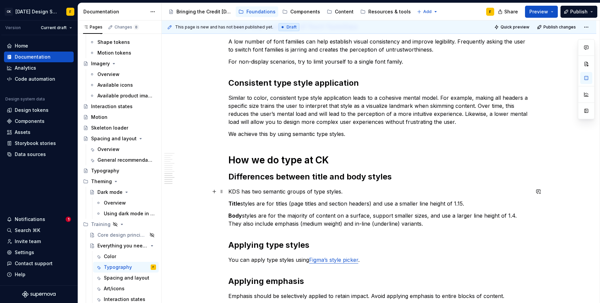
click at [268, 194] on p "KDS has two semantic groups of type styles." at bounding box center [378, 191] width 301 height 8
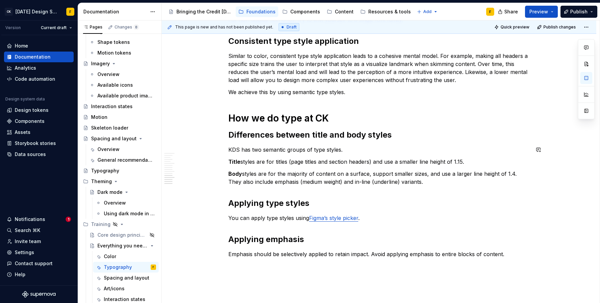
scroll to position [568, 0]
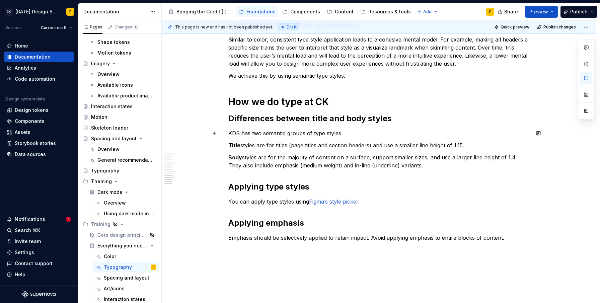
click at [345, 134] on p "KDS has two semantic groups of type styles." at bounding box center [378, 133] width 301 height 8
click at [511, 239] on p "Emphasis should be selectively applied to retain impact. Avoid applying emphasi…" at bounding box center [378, 238] width 301 height 8
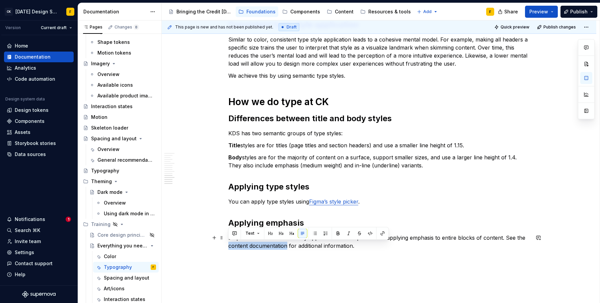
drag, startPoint x: 228, startPoint y: 247, endPoint x: 286, endPoint y: 247, distance: 57.6
click at [286, 247] on p "Emphasis should be selectively applied to retain impact. Avoid applying emphasi…" at bounding box center [378, 242] width 301 height 16
click at [380, 234] on button "button" at bounding box center [382, 233] width 9 height 9
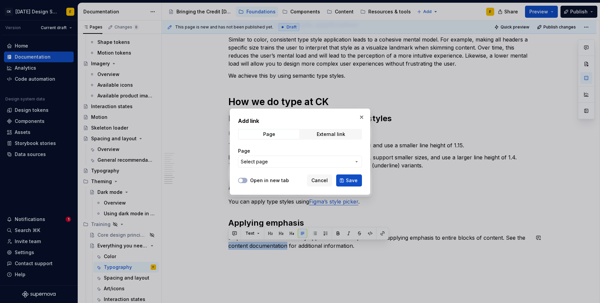
click at [282, 159] on span "Select page" at bounding box center [296, 161] width 110 height 7
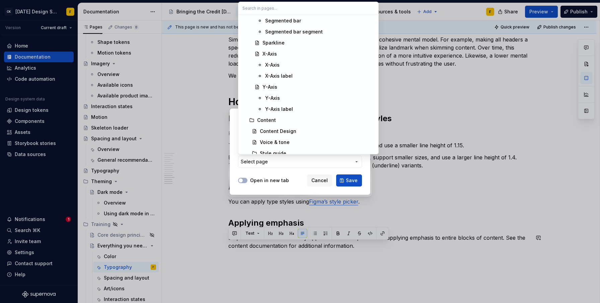
scroll to position [2990, 0]
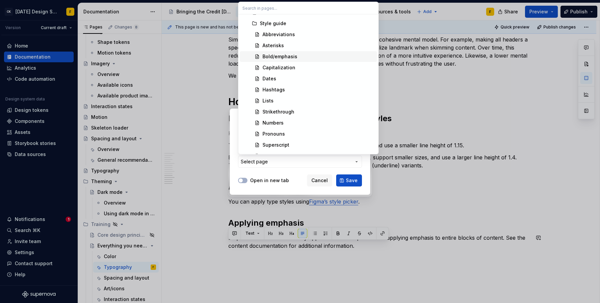
click at [274, 56] on div "Bold/emphasis" at bounding box center [279, 56] width 35 height 7
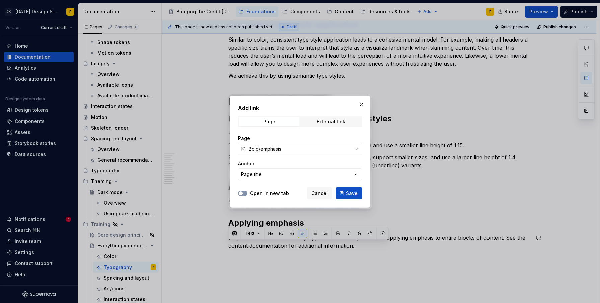
click at [246, 193] on button "Open in new tab" at bounding box center [242, 192] width 9 height 5
click at [345, 196] on button "Save" at bounding box center [349, 193] width 26 height 12
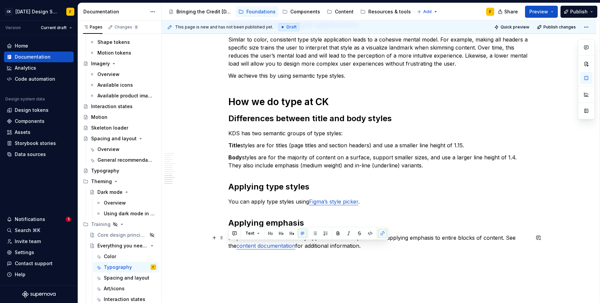
click at [504, 240] on p "Emphasis should be selectively applied to retain impact. Avoid applying emphasi…" at bounding box center [378, 242] width 301 height 16
click at [521, 239] on p "Emphasis should be selectively applied to retain impact. Avoid applying emphasi…" at bounding box center [378, 242] width 301 height 16
drag, startPoint x: 298, startPoint y: 247, endPoint x: 351, endPoint y: 246, distance: 53.2
click at [351, 246] on p "Emphasis should be selectively applied to retain impact. Avoid applying emphasi…" at bounding box center [378, 242] width 301 height 16
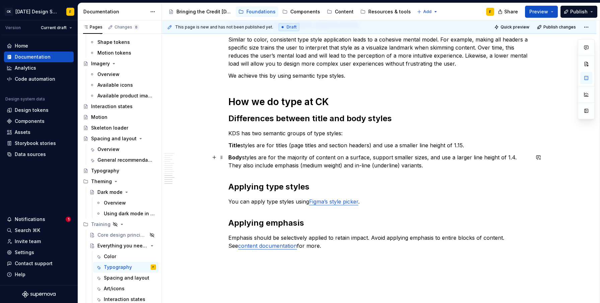
click at [347, 165] on p "Body styles are for the majority of content on a surface, support smaller sizes…" at bounding box center [378, 161] width 301 height 16
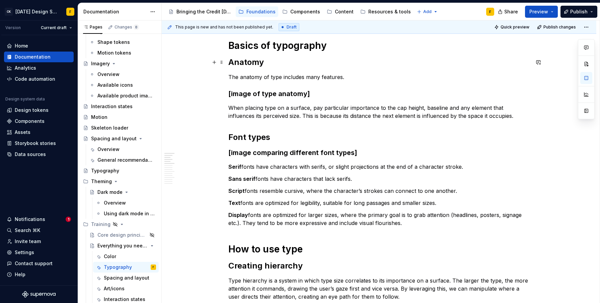
scroll to position [0, 0]
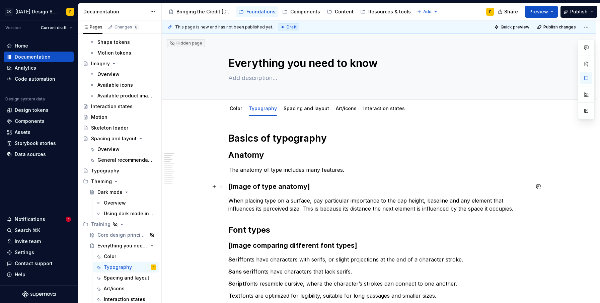
click at [327, 183] on h3 "[image of type anatomy]" at bounding box center [378, 186] width 301 height 9
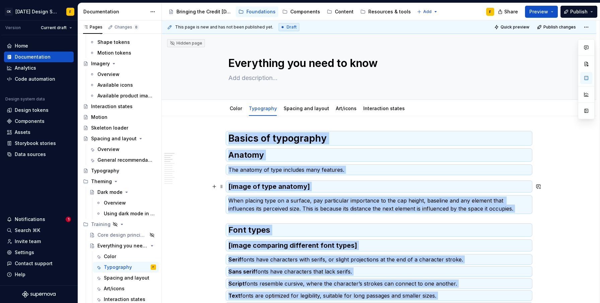
click at [233, 186] on h3 "[image of type anatomy]" at bounding box center [378, 186] width 301 height 9
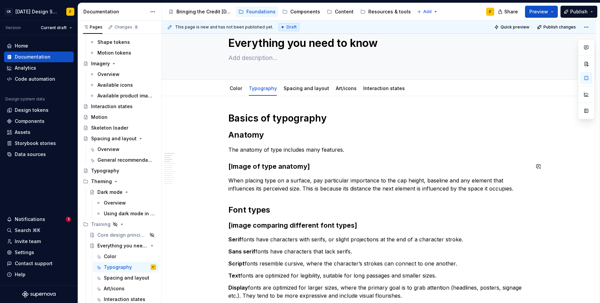
scroll to position [52, 0]
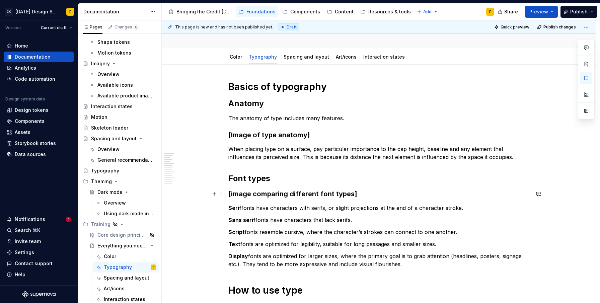
click at [232, 194] on h3 "[image comparing different font types]" at bounding box center [378, 193] width 301 height 9
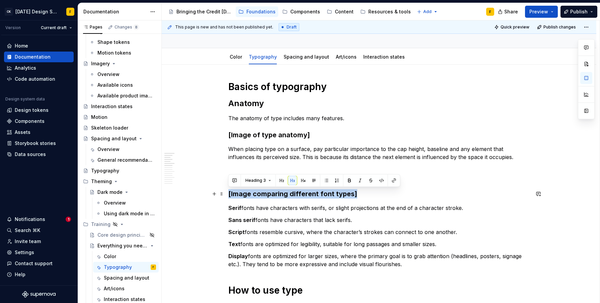
drag, startPoint x: 356, startPoint y: 192, endPoint x: 225, endPoint y: 192, distance: 130.8
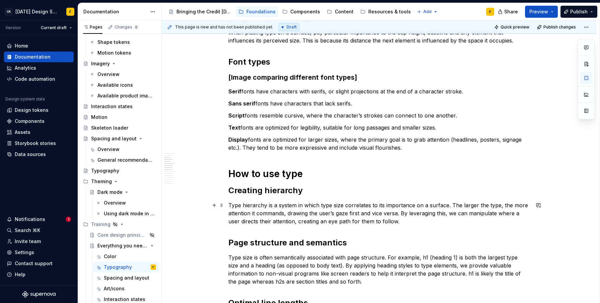
scroll to position [380, 0]
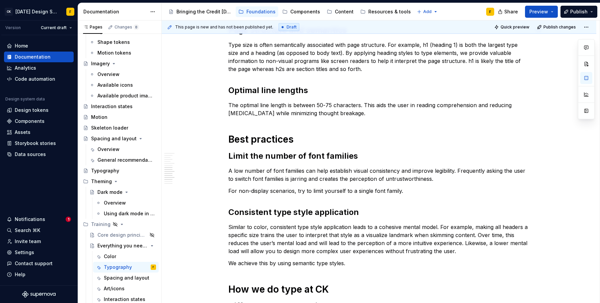
click at [280, 209] on h2 "Consistent type style application" at bounding box center [378, 212] width 301 height 11
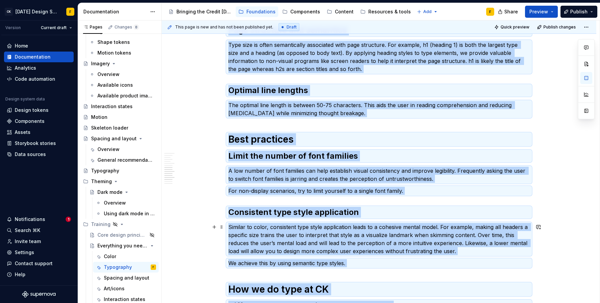
copy div "Loremi do sitametcon Adipisc Eli seddoei te inci utlabore etdo magnaali. [Enima…"
click at [394, 125] on div "Basics of typography Anatomy The anatomy of type includes many features. [Image…" at bounding box center [378, 100] width 301 height 697
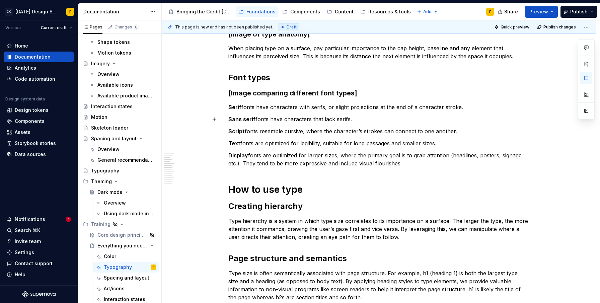
scroll to position [0, 0]
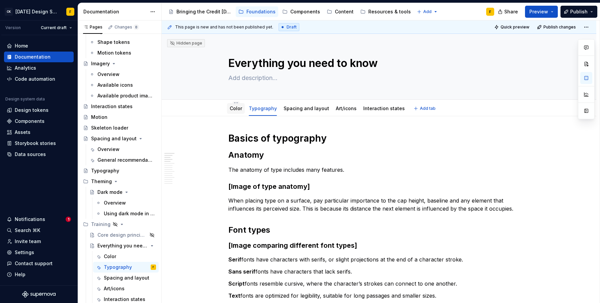
click at [233, 108] on link "Color" at bounding box center [236, 108] width 12 height 6
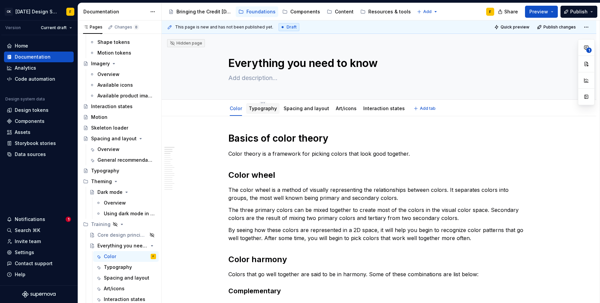
click at [261, 109] on link "Typography" at bounding box center [263, 108] width 28 height 6
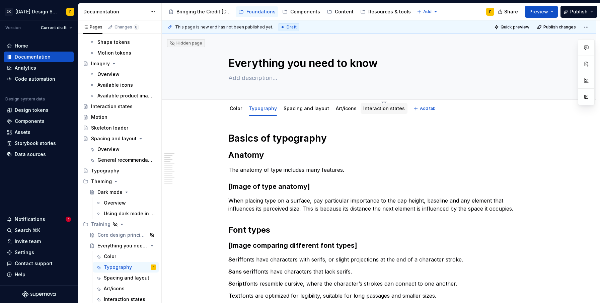
click at [372, 111] on link "Interaction states" at bounding box center [383, 108] width 41 height 6
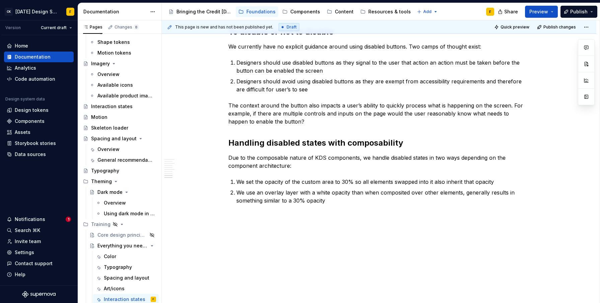
scroll to position [415, 0]
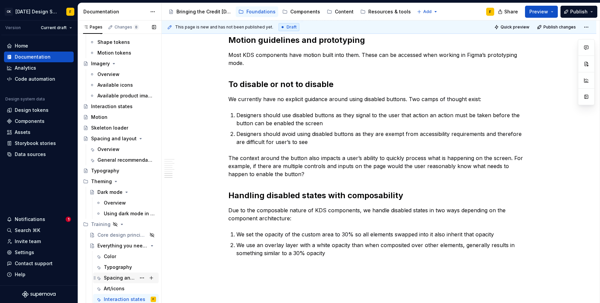
click at [113, 278] on div "Spacing and layout" at bounding box center [120, 277] width 32 height 7
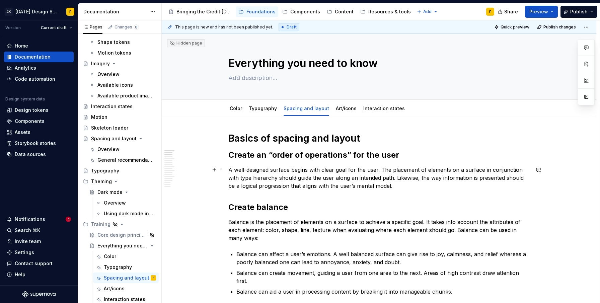
type textarea "*"
click at [279, 169] on p "A well-designed surface begins with clear goal for the user. The placement of e…" at bounding box center [378, 178] width 301 height 24
click at [278, 168] on p "A well-designed surface begins with clear goal for the user. The placement of e…" at bounding box center [378, 178] width 301 height 24
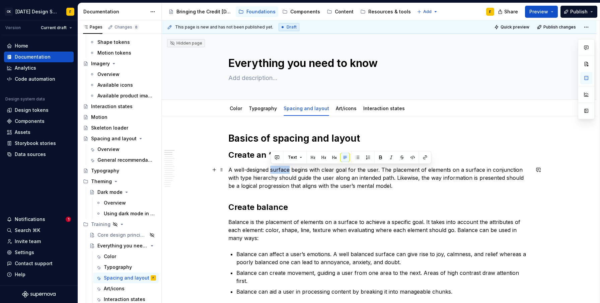
click at [278, 168] on p "A well-designed surface begins with clear goal for the user. The placement of e…" at bounding box center [378, 178] width 301 height 24
click at [362, 184] on p "A well-designed surface begins with clear goal for the user. The placement of e…" at bounding box center [378, 178] width 301 height 24
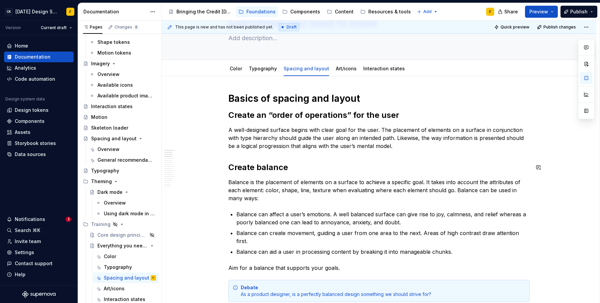
scroll to position [46, 0]
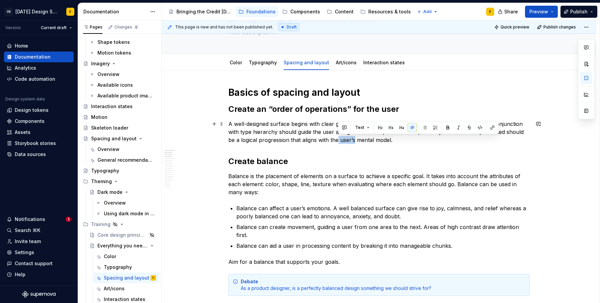
drag, startPoint x: 353, startPoint y: 140, endPoint x: 338, endPoint y: 141, distance: 15.7
click at [338, 141] on p "A well-designed surface begins with clear goal for the user. The placement of e…" at bounding box center [378, 132] width 301 height 24
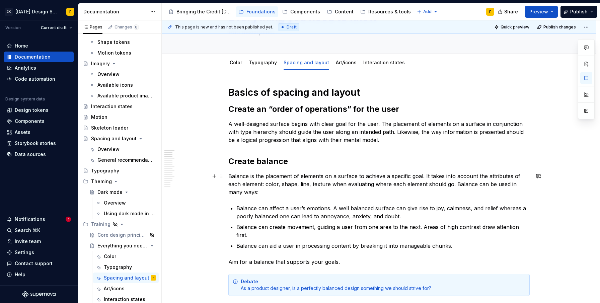
click at [317, 182] on p "Balance is the placement of elements on a surface to achieve a specific goal. I…" at bounding box center [378, 184] width 301 height 24
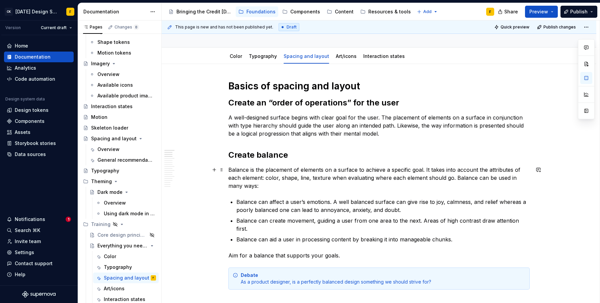
scroll to position [60, 0]
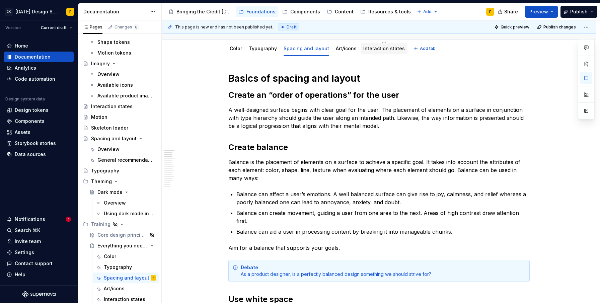
click at [372, 51] on link "Interaction states" at bounding box center [383, 49] width 41 height 6
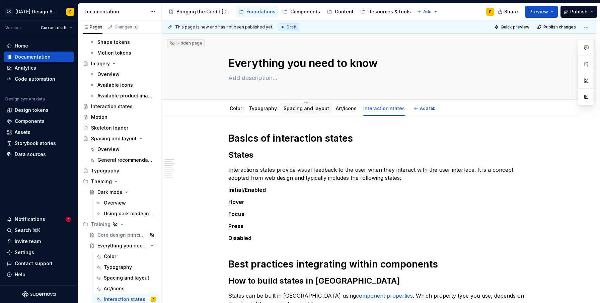
click at [310, 111] on link "Spacing and layout" at bounding box center [306, 108] width 46 height 6
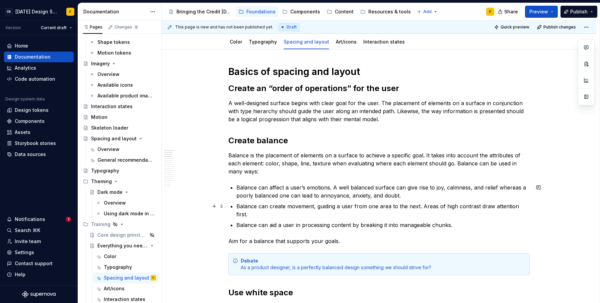
scroll to position [88, 0]
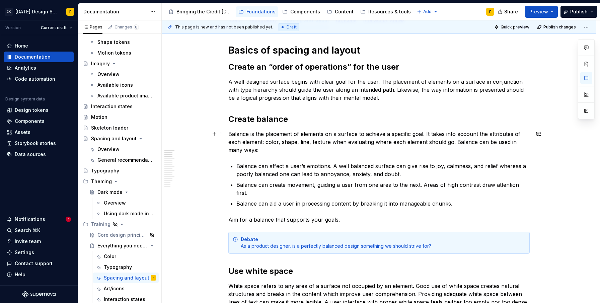
click at [281, 139] on p "Balance is the placement of elements on a surface to achieve a specific goal. I…" at bounding box center [378, 142] width 301 height 24
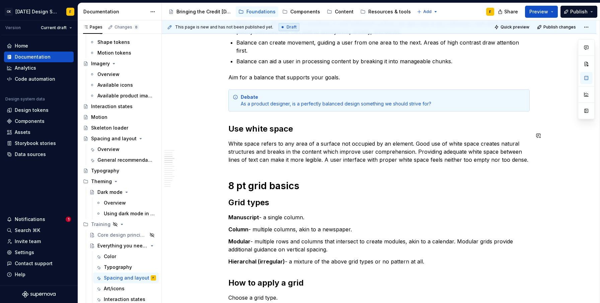
scroll to position [232, 0]
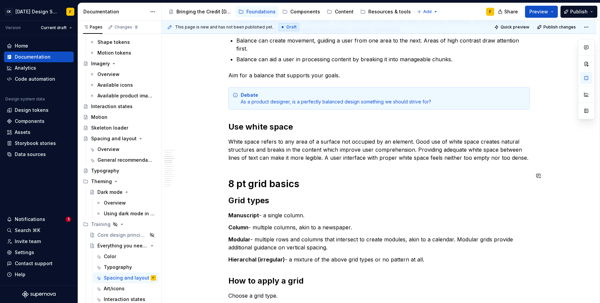
type textarea "*"
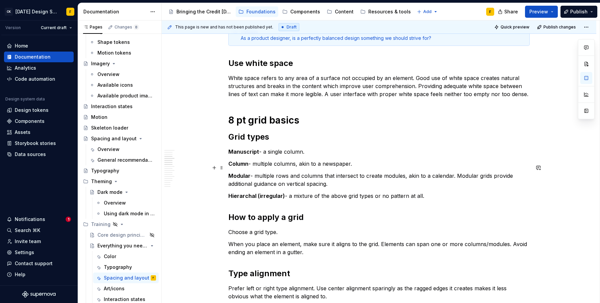
scroll to position [333, 0]
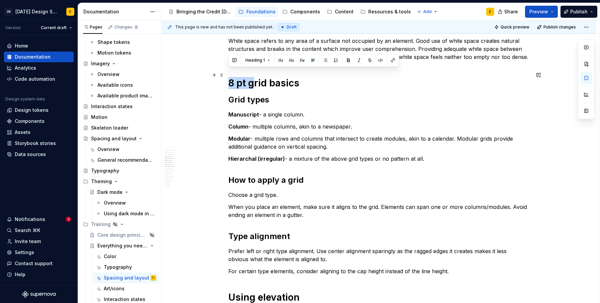
drag, startPoint x: 253, startPoint y: 72, endPoint x: 230, endPoint y: 74, distance: 23.5
click at [230, 77] on h1 "8 pt grid basics" at bounding box center [378, 83] width 301 height 12
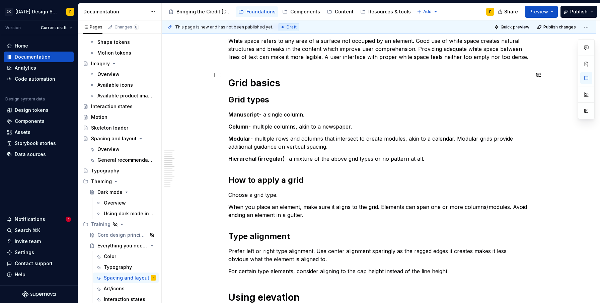
click at [283, 77] on h1 "Grid basics" at bounding box center [378, 83] width 301 height 12
click at [275, 122] on p "Column - multiple columns, akin to a newspaper." at bounding box center [378, 126] width 301 height 8
click at [282, 191] on p "Choose a grid type." at bounding box center [378, 195] width 301 height 8
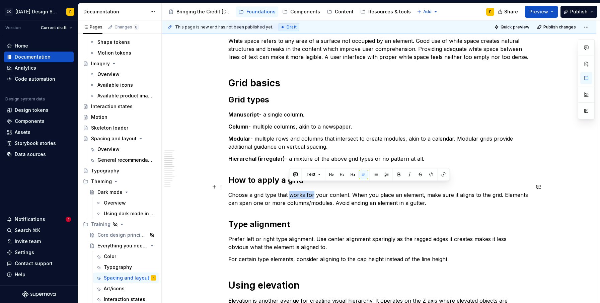
drag, startPoint x: 290, startPoint y: 188, endPoint x: 312, endPoint y: 188, distance: 21.4
click at [312, 191] on p "Choose a grid type that works for your content. When you place an element, make…" at bounding box center [378, 199] width 301 height 16
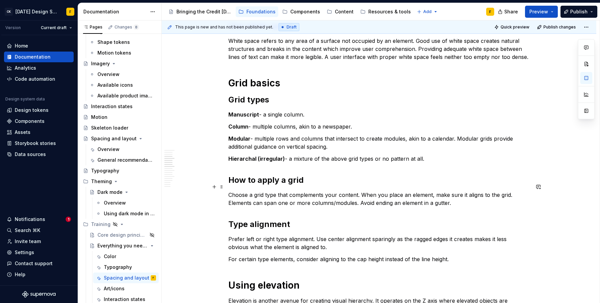
click at [360, 191] on p "Choose a grid type that complements your content. When you place an element, ma…" at bounding box center [378, 199] width 301 height 16
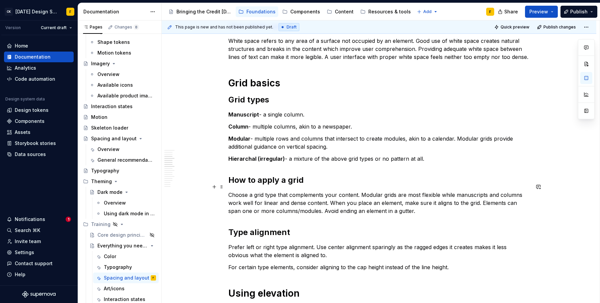
click at [372, 196] on p "Choose a grid type that complements your content. Modular grids are most flexib…" at bounding box center [378, 203] width 301 height 24
click at [458, 196] on p "Choose a grid type that complements your content. Modular grids are most flexib…" at bounding box center [378, 203] width 301 height 24
click at [420, 195] on p "Choose a grid type that complements your content. Modular grids are most flexib…" at bounding box center [378, 203] width 301 height 24
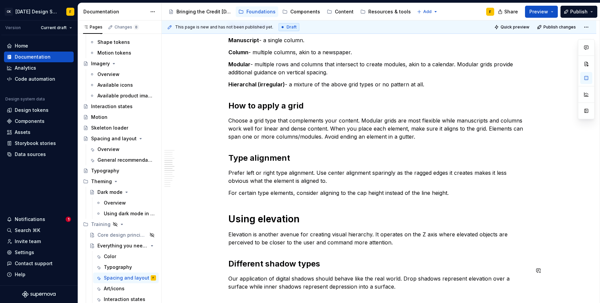
scroll to position [396, 0]
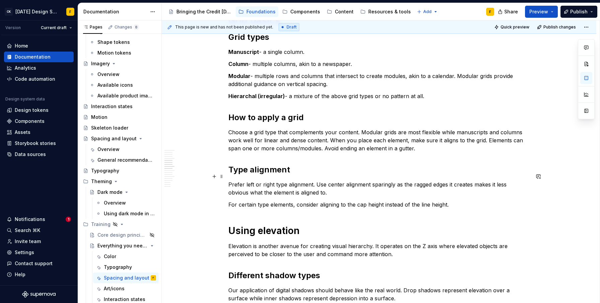
click at [240, 180] on p "Prefer left or right type alignment. Use center alignment sparingly as the ragg…" at bounding box center [378, 188] width 301 height 16
click at [230, 200] on p "For certain type elements, consider aligning to the cap height instead of the l…" at bounding box center [378, 204] width 301 height 8
click at [245, 200] on p "For certain type elements, consider aligning to the cap height instead of the l…" at bounding box center [378, 204] width 301 height 8
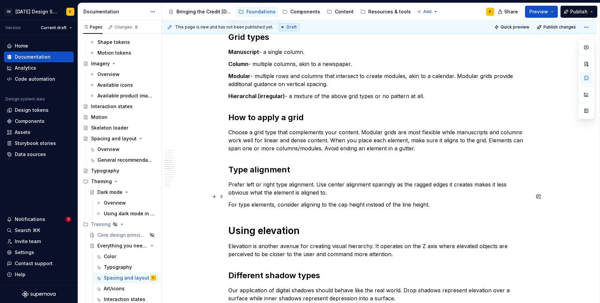
click at [274, 200] on p "For type elements, consider aligning to the cap height instead of the line heig…" at bounding box center [378, 204] width 301 height 8
click at [465, 200] on p "For certain type elements, consider aligning to the cap height instead of the l…" at bounding box center [378, 204] width 301 height 8
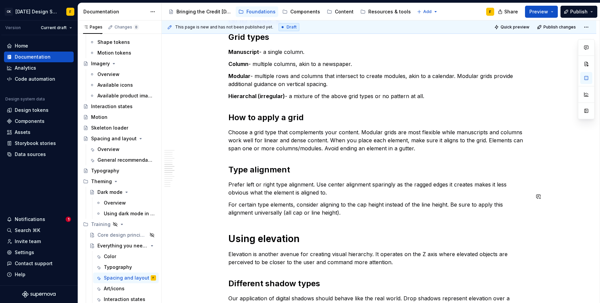
scroll to position [509, 0]
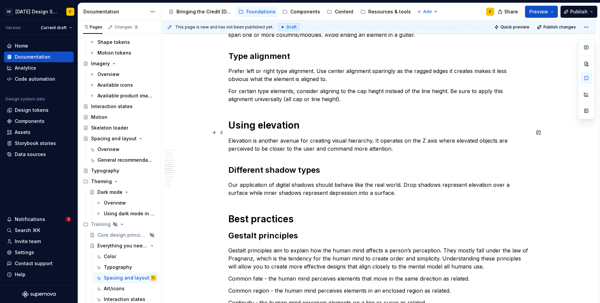
click at [388, 143] on p "Elevation is another avenue for creating visual hierarchy. It operates on the Z…" at bounding box center [378, 145] width 301 height 16
click at [386, 188] on p "Our application of digital shadows should behave like the real world. Drop shad…" at bounding box center [378, 189] width 301 height 16
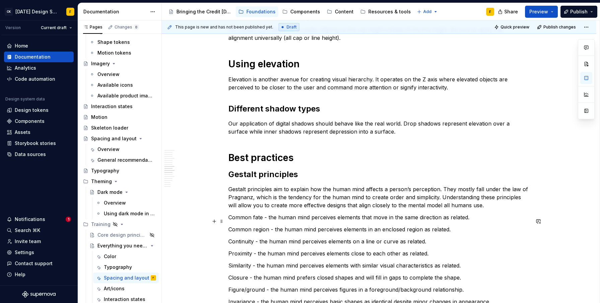
scroll to position [632, 0]
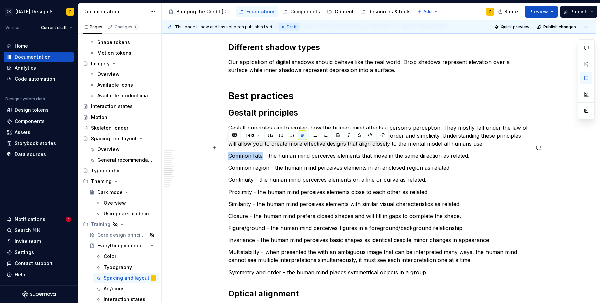
drag, startPoint x: 261, startPoint y: 149, endPoint x: 228, endPoint y: 146, distance: 32.9
click at [228, 152] on p "Common fate - the human mind perceives elements that move in the same direction…" at bounding box center [378, 156] width 301 height 8
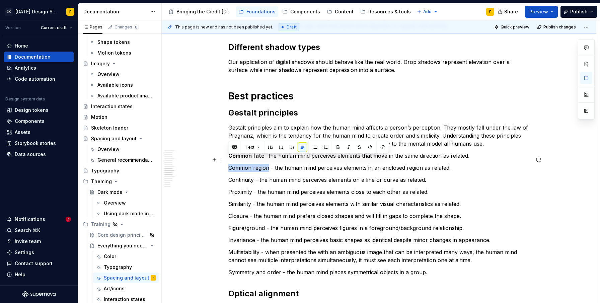
drag, startPoint x: 267, startPoint y: 160, endPoint x: 229, endPoint y: 159, distance: 38.2
click at [229, 164] on p "Common region - the human mind perceives elements in an enclosed region as rela…" at bounding box center [378, 168] width 301 height 8
click at [245, 176] on p "Continuity - the human mind perceives elements on a line or curve as related." at bounding box center [378, 180] width 301 height 8
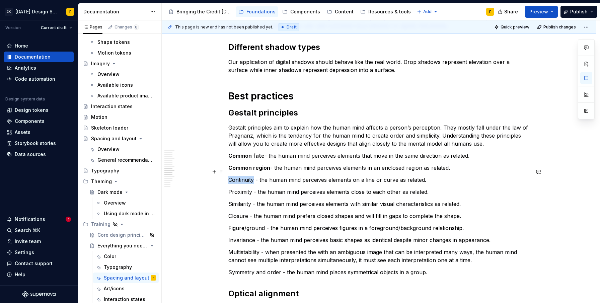
click at [245, 176] on p "Continuity - the human mind perceives elements on a line or curve as related." at bounding box center [378, 180] width 301 height 8
click at [241, 188] on p "Proximity - the human mind perceives elements close to each other as related." at bounding box center [378, 192] width 301 height 8
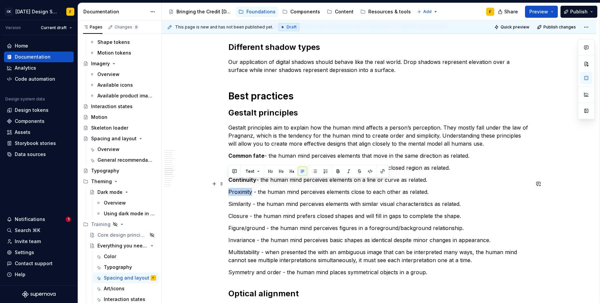
click at [241, 188] on p "Proximity - the human mind perceives elements close to each other as related." at bounding box center [378, 192] width 301 height 8
click at [240, 200] on p "Similarity - the human mind perceives elements with similar visual characterist…" at bounding box center [378, 204] width 301 height 8
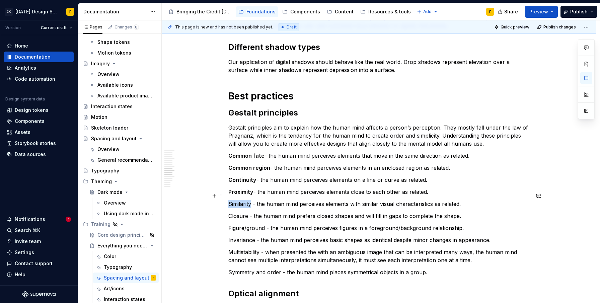
click at [240, 200] on p "Similarity - the human mind perceives elements with similar visual characterist…" at bounding box center [378, 204] width 301 height 8
click at [238, 212] on p "Closure - the human mind prefers closed shapes and will fill in gaps to complet…" at bounding box center [378, 216] width 301 height 8
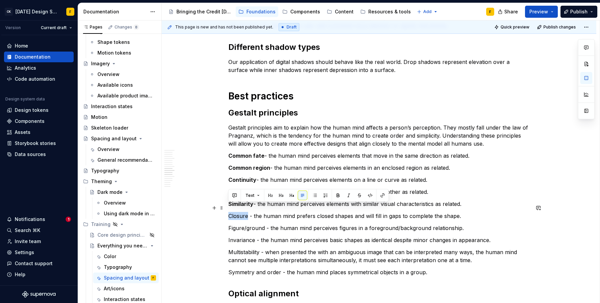
click at [238, 212] on p "Closure - the human mind prefers closed shapes and will fill in gaps to complet…" at bounding box center [378, 216] width 301 height 8
click at [248, 224] on p "Figure/ground - the human mind perceives figures in a foreground/background rel…" at bounding box center [378, 228] width 301 height 8
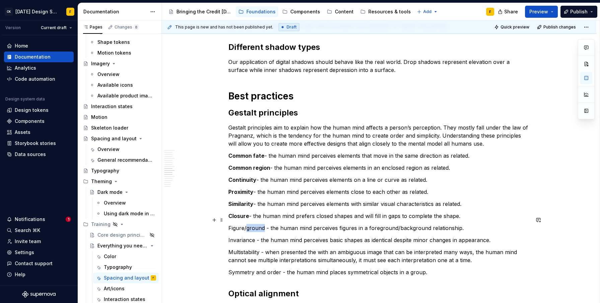
click at [248, 224] on p "Figure/ground - the human mind perceives figures in a foreground/background rel…" at bounding box center [378, 228] width 301 height 8
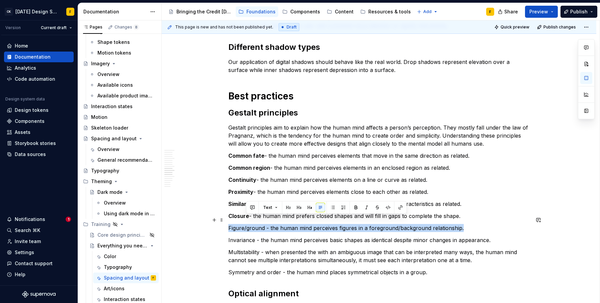
click at [248, 224] on p "Figure/ground - the human mind perceives figures in a foreground/background rel…" at bounding box center [378, 228] width 301 height 8
click at [251, 224] on p "Figure/ground - the human mind perceives figures in a foreground/background rel…" at bounding box center [378, 228] width 301 height 8
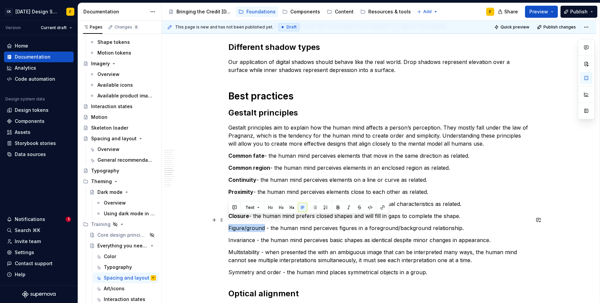
drag, startPoint x: 263, startPoint y: 220, endPoint x: 229, endPoint y: 218, distance: 34.9
click at [229, 224] on p "Figure/ground - the human mind perceives figures in a foreground/background rel…" at bounding box center [378, 228] width 301 height 8
click at [247, 236] on p "Invariance - the human mind perceives basic shapes as identical despite minor c…" at bounding box center [378, 240] width 301 height 8
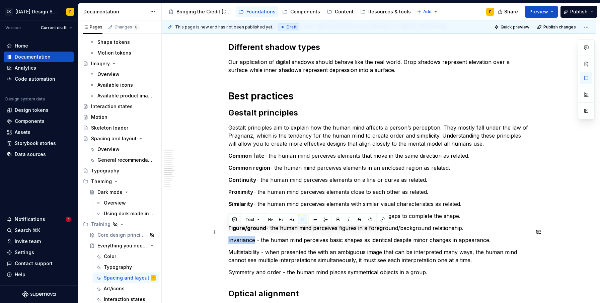
click at [247, 236] on p "Invariance - the human mind perceives basic shapes as identical despite minor c…" at bounding box center [378, 240] width 301 height 8
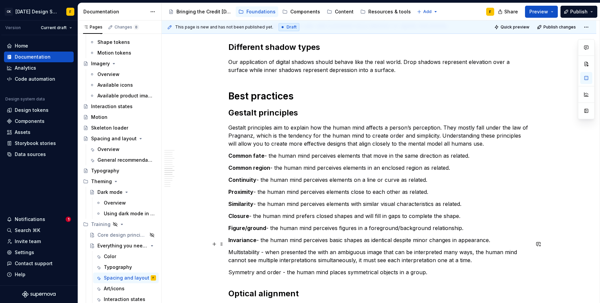
click at [247, 248] on p "Multistability - when presented the with an ambiguous image that can be interpr…" at bounding box center [378, 256] width 301 height 16
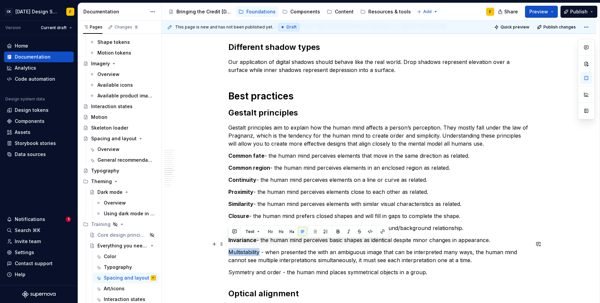
click at [247, 248] on p "Multistability - when presented the with an ambiguous image that can be interpr…" at bounding box center [378, 256] width 301 height 16
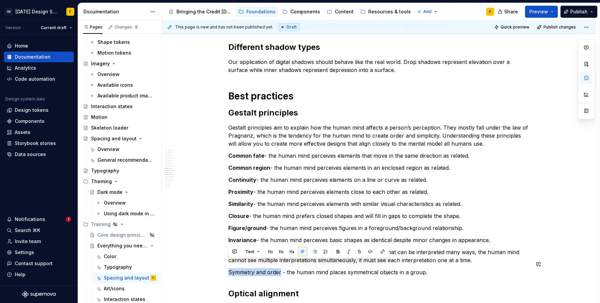
drag, startPoint x: 279, startPoint y: 265, endPoint x: 228, endPoint y: 260, distance: 51.8
click at [228, 268] on p "Symmetry and order - the human mind places symmetrical objects in a group." at bounding box center [378, 272] width 301 height 8
click at [324, 152] on p "Common fate - the human mind perceives elements that move in the same direction…" at bounding box center [378, 156] width 301 height 8
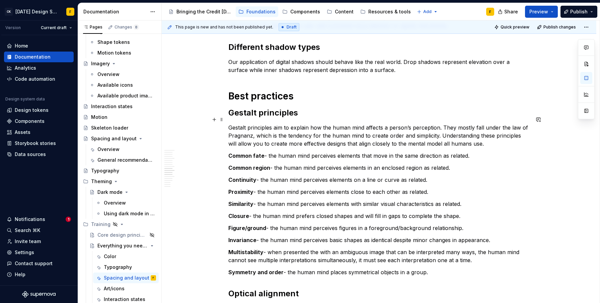
click at [324, 135] on p "Gestalt principles aim to explain how the human mind affects a person’s percept…" at bounding box center [378, 135] width 301 height 24
click at [229, 123] on p "Gestalt principles aim to explain how the human mind affects a person’s percept…" at bounding box center [378, 135] width 301 height 24
click at [275, 132] on p "The Gestalt principles aim to explain how the human mind affects a person’s per…" at bounding box center [378, 135] width 301 height 24
click at [282, 128] on p "The Gestalt principles aim to explain how the human mind affects a person’s per…" at bounding box center [378, 135] width 301 height 24
click at [287, 129] on p "The Gestalt principles aim to explain how the human mind affects a person’s per…" at bounding box center [378, 135] width 301 height 24
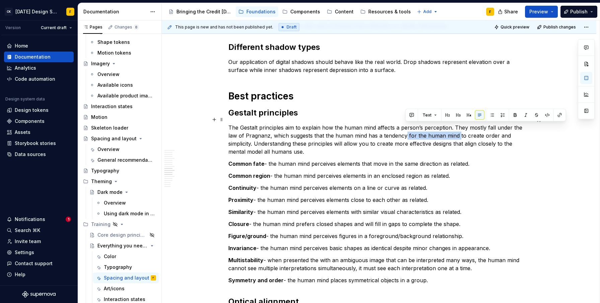
drag, startPoint x: 406, startPoint y: 127, endPoint x: 457, endPoint y: 128, distance: 51.5
click at [457, 128] on p "The Gestalt principles aim to explain how the human mind affects a person’s per…" at bounding box center [378, 139] width 301 height 32
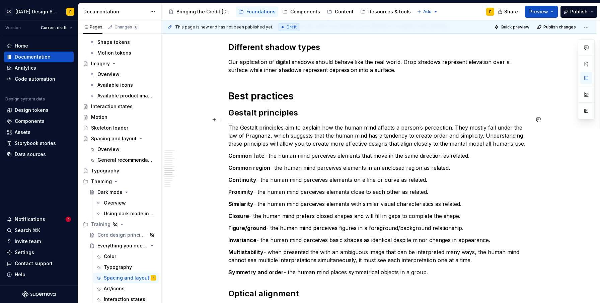
click at [269, 135] on p "The Gestalt principles aim to explain how the human mind affects a person’s per…" at bounding box center [378, 135] width 301 height 24
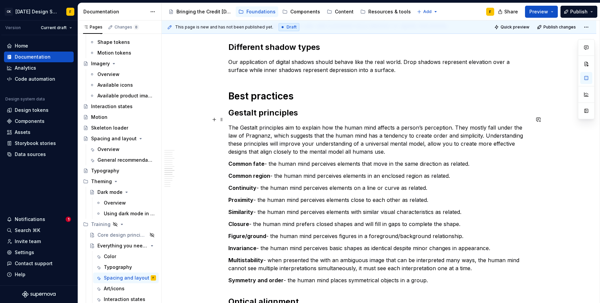
click at [342, 135] on p "The Gestalt principles aim to explain how the human mind affects a person’s per…" at bounding box center [378, 139] width 301 height 32
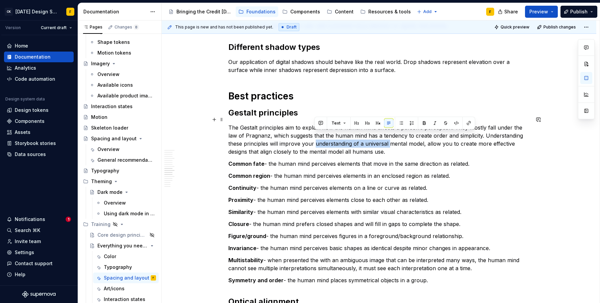
drag, startPoint x: 389, startPoint y: 135, endPoint x: 315, endPoint y: 135, distance: 73.6
click at [315, 135] on p "The Gestalt principles aim to explain how the human mind affects a person’s per…" at bounding box center [378, 139] width 301 height 32
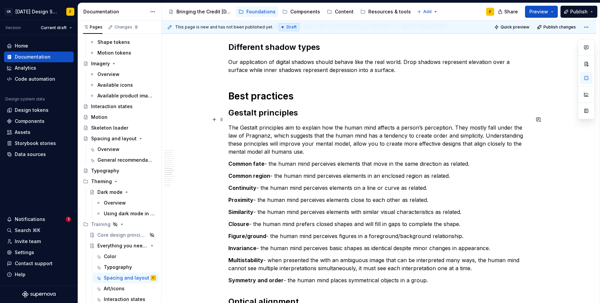
click at [348, 136] on p "The Gestalt principles aim to explain how the human mind affects a person’s per…" at bounding box center [378, 139] width 301 height 32
click at [364, 134] on p "The Gestalt principles aim to explain how the human mind affects a person’s per…" at bounding box center [378, 139] width 301 height 32
click at [499, 126] on p "The Gestalt principles aim to explain how the human mind affects a person’s per…" at bounding box center [378, 139] width 301 height 32
click at [348, 137] on p "The Gestalt principles aim to explain how the human mind affects a person’s per…" at bounding box center [378, 139] width 301 height 32
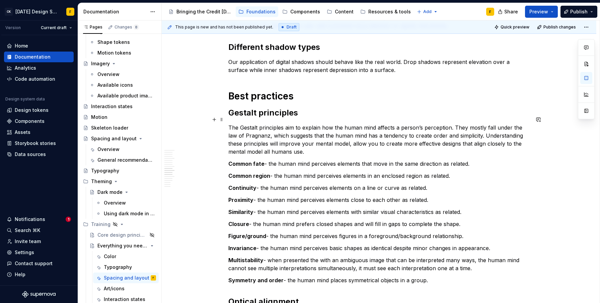
click at [365, 136] on p "The Gestalt principles aim to explain how the human mind affects a person’s per…" at bounding box center [378, 139] width 301 height 32
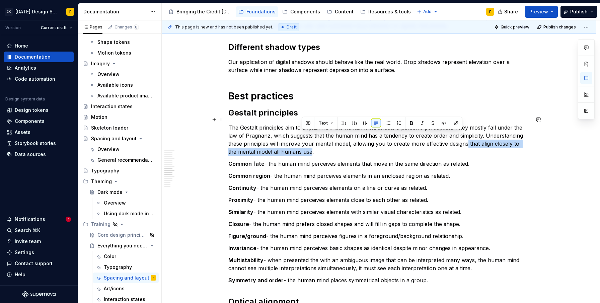
drag, startPoint x: 466, startPoint y: 137, endPoint x: 301, endPoint y: 145, distance: 164.8
click at [301, 145] on p "The Gestalt principles aim to explain how the human mind affects a person’s per…" at bounding box center [378, 139] width 301 height 32
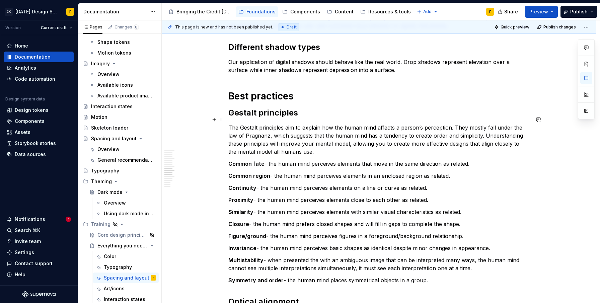
click at [306, 135] on p "The Gestalt principles aim to explain how the human mind affects a person’s per…" at bounding box center [378, 139] width 301 height 32
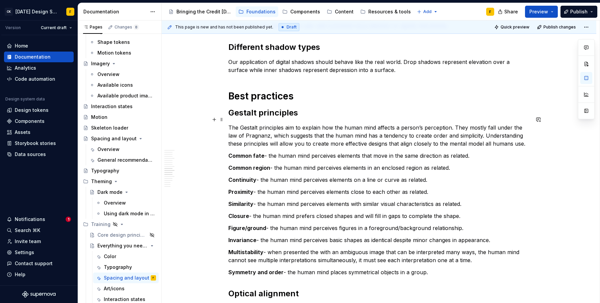
click at [443, 134] on p "The Gestalt principles aim to explain how the human mind affects a person’s per…" at bounding box center [378, 135] width 301 height 24
click at [453, 164] on p "Common region - the human mind perceives elements in an enclosed region as rela…" at bounding box center [378, 168] width 301 height 8
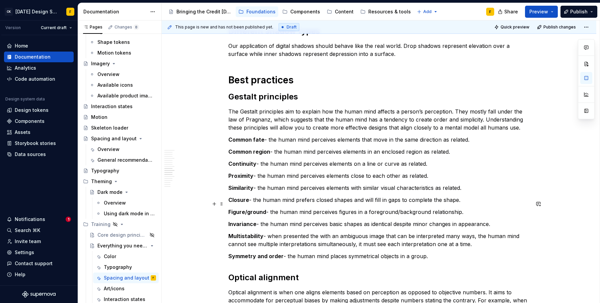
scroll to position [697, 0]
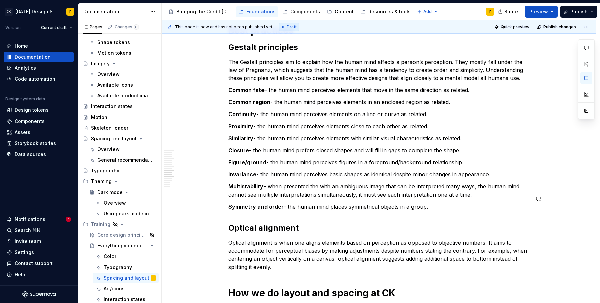
click at [437, 202] on p "Symmetry and order - the human mind places symmetrical objects in a group." at bounding box center [378, 206] width 301 height 8
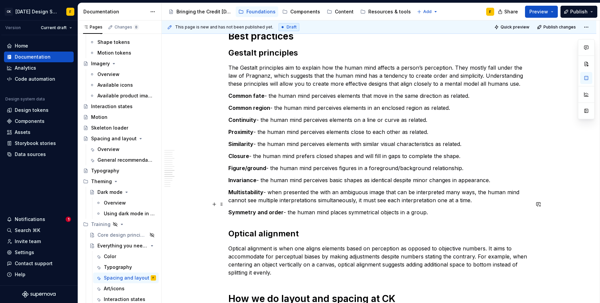
scroll to position [691, 0]
click at [415, 104] on p "Common region - the human mind perceives elements in an enclosed region as rela…" at bounding box center [378, 108] width 301 height 8
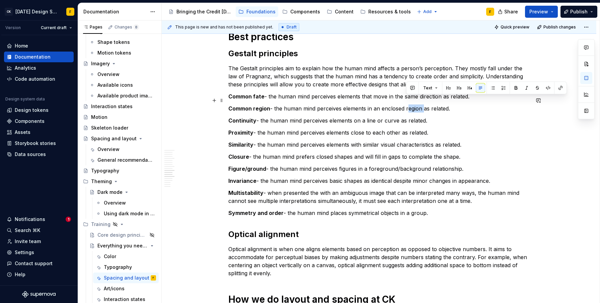
click at [415, 104] on p "Common region - the human mind perceives elements in an enclosed region as rela…" at bounding box center [378, 108] width 301 height 8
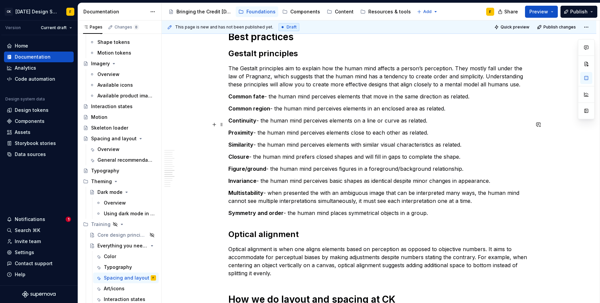
click at [423, 129] on p "Proximity - the human mind perceives elements close to each other as related." at bounding box center [378, 133] width 301 height 8
click at [366, 116] on p "Continuity - the human mind perceives elements on a line or curve as related." at bounding box center [378, 120] width 301 height 8
click at [387, 153] on p "Closure - the human mind prefers closed shapes and will fill in gaps to complet…" at bounding box center [378, 157] width 301 height 8
click at [418, 153] on p "Closure - the human mind prefers closed shapes and will fill in the gaps to com…" at bounding box center [378, 157] width 301 height 8
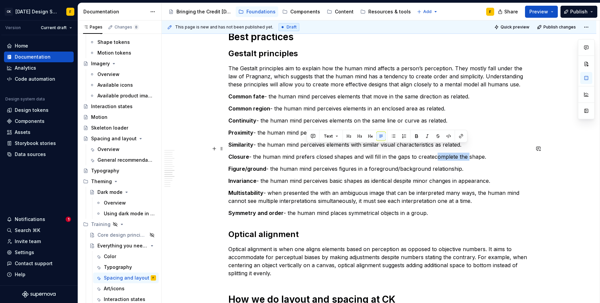
drag, startPoint x: 467, startPoint y: 148, endPoint x: 434, endPoint y: 148, distance: 32.1
click at [434, 153] on p "Closure - the human mind prefers closed shapes and will fill in the gaps to cre…" at bounding box center [378, 157] width 301 height 8
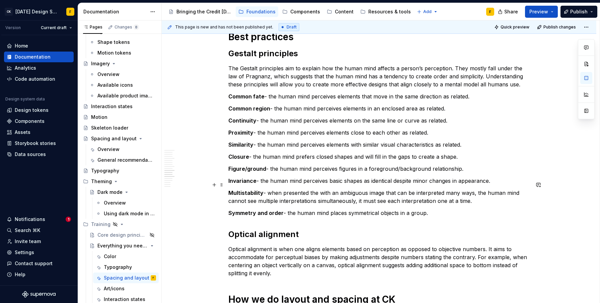
click at [384, 189] on p "Multistability - when presented the with an ambiguous image that can be interpr…" at bounding box center [378, 197] width 301 height 16
click at [351, 165] on p "Figure/ground - the human mind perceives figures in a foreground/background rel…" at bounding box center [378, 169] width 301 height 8
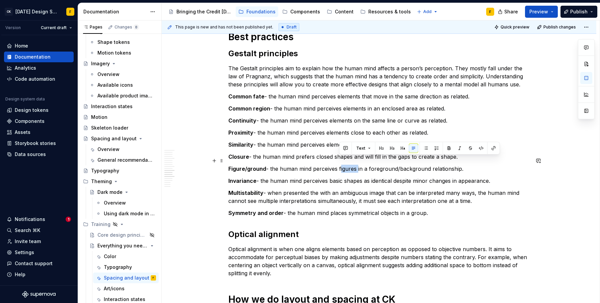
click at [351, 165] on p "Figure/ground - the human mind perceives figures in a foreground/background rel…" at bounding box center [378, 169] width 301 height 8
click at [326, 165] on p "Figure/ground - the human mind perceives figures in a foreground/background rel…" at bounding box center [378, 169] width 301 height 8
click at [346, 165] on p "Figure/ground - the human mind perceives figures in a foreground/background rel…" at bounding box center [378, 169] width 301 height 8
click at [358, 165] on p "Figure/ground - the human mind perceives figures in a foreground/background rel…" at bounding box center [378, 169] width 301 height 8
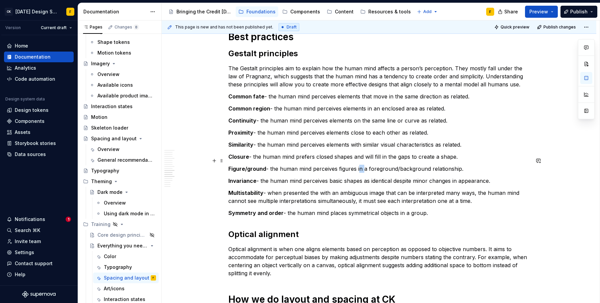
click at [358, 165] on p "Figure/ground - the human mind perceives figures in a foreground/background rel…" at bounding box center [378, 169] width 301 height 8
click at [407, 165] on p "Figure/ground - the human mind perceives figures with a bias towards foreground…" at bounding box center [378, 169] width 301 height 8
click at [422, 177] on p "Invariance - the human mind perceives basic shapes as identical despite minor c…" at bounding box center [378, 181] width 301 height 8
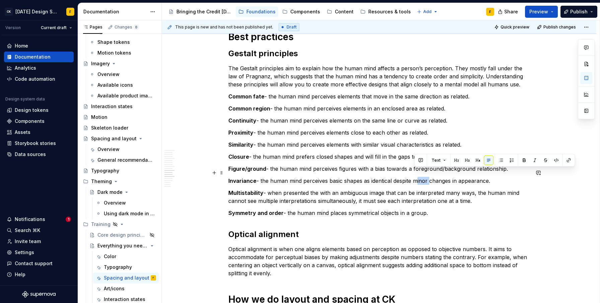
click at [422, 177] on p "Invariance - the human mind perceives basic shapes as identical despite minor c…" at bounding box center [378, 181] width 301 height 8
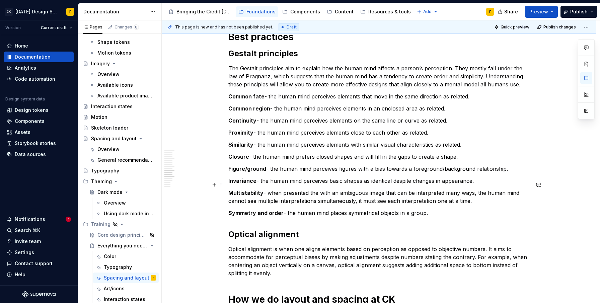
click at [411, 189] on p "Multistability - when presented the with an ambiguous image that can be interpr…" at bounding box center [378, 197] width 301 height 16
click at [425, 177] on p "Invariance - the human mind perceives basic shapes as identical despite minor c…" at bounding box center [378, 181] width 301 height 8
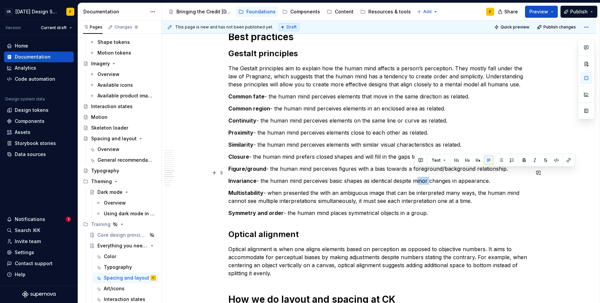
click at [425, 177] on p "Invariance - the human mind perceives basic shapes as identical despite minor c…" at bounding box center [378, 181] width 301 height 8
click at [436, 177] on p "Invariance - the human mind perceives basic shapes as identical despite small c…" at bounding box center [378, 181] width 301 height 8
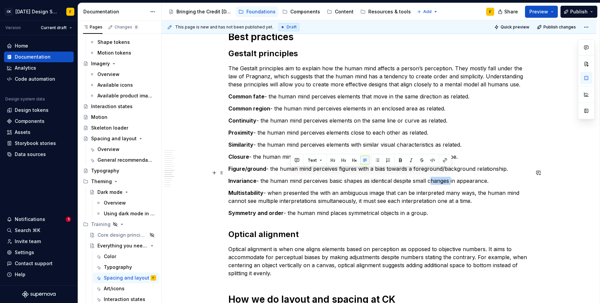
click at [436, 177] on p "Invariance - the human mind perceives basic shapes as identical despite small c…" at bounding box center [378, 181] width 301 height 8
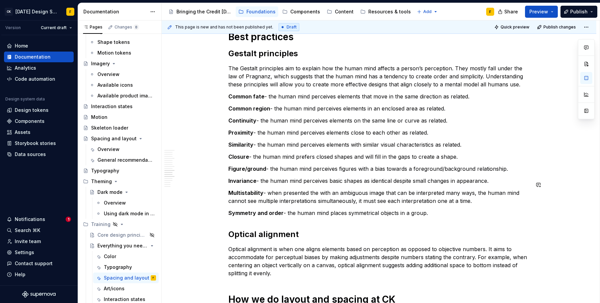
click at [435, 177] on p "Invariance - the human mind perceives basic shapes as identical despite small c…" at bounding box center [378, 181] width 301 height 8
click at [429, 189] on p "Multistability - when presented the with an ambiguous image that can be interpr…" at bounding box center [378, 197] width 301 height 16
drag, startPoint x: 358, startPoint y: 192, endPoint x: 386, endPoint y: 191, distance: 27.1
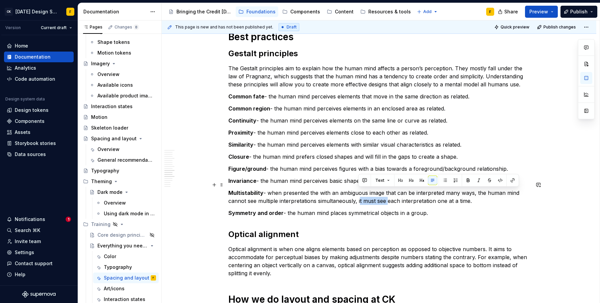
click at [386, 191] on p "Multistability - when presented the with an ambiguous image that can be interpr…" at bounding box center [378, 197] width 301 height 16
click at [431, 209] on p "Symmetry and order - the human mind places symmetrical objects in a group." at bounding box center [378, 213] width 301 height 8
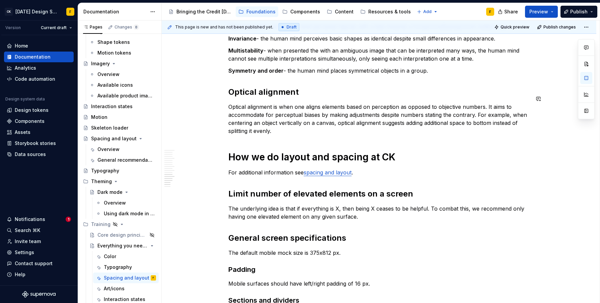
scroll to position [866, 0]
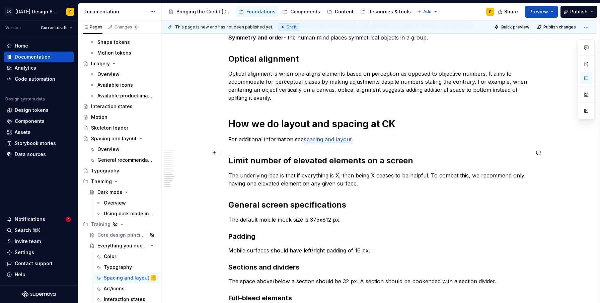
click at [250, 155] on h2 "Limit number of elevated elements on a screen" at bounding box center [378, 160] width 301 height 11
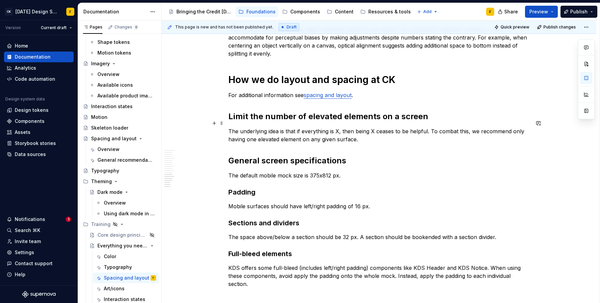
scroll to position [911, 0]
click at [332, 171] on p "The default mobile mock size is 375x812 px." at bounding box center [378, 175] width 301 height 8
click at [362, 202] on p "Mobile surfaces should have left/right padding of 16 px." at bounding box center [378, 206] width 301 height 8
click at [349, 233] on p "The space above/below a section should be 32 px. A section should be bookended …" at bounding box center [378, 237] width 301 height 8
click at [239, 171] on p "The default mobile mock size is 375x812px." at bounding box center [378, 175] width 301 height 8
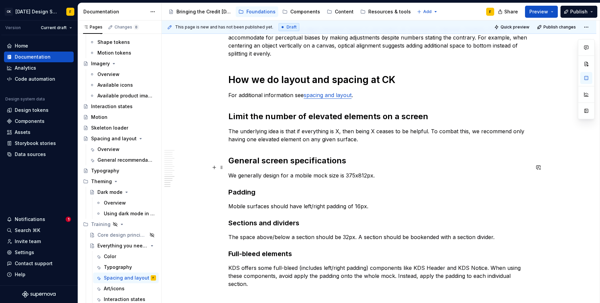
click at [318, 171] on p "We generally design for a mobile mock size is 375x812px." at bounding box center [378, 175] width 301 height 8
click at [261, 202] on p "Mobile surfaces should have left/right padding of 16px." at bounding box center [378, 206] width 301 height 8
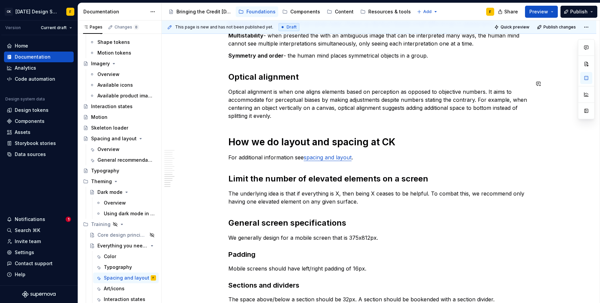
scroll to position [907, 0]
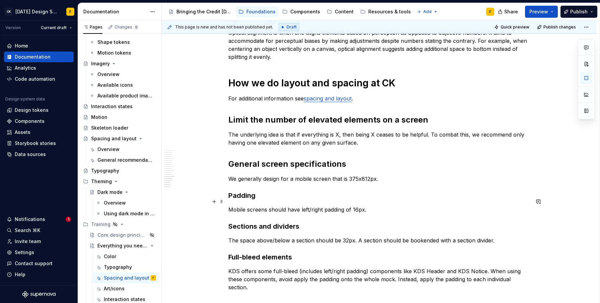
click at [323, 205] on p "Mobile screens should have left/right padding of 16px." at bounding box center [378, 209] width 301 height 8
click at [301, 205] on p "Mobile screens should have left/right padding of 16px." at bounding box center [378, 209] width 301 height 8
click at [310, 205] on p "Mobile screens should have left/right padding of 16px." at bounding box center [378, 209] width 301 height 8
click at [308, 236] on p "The space above/below a section should be 32px. A section should be bookended w…" at bounding box center [378, 240] width 301 height 8
click at [360, 236] on p "The space above/below a section should be 32px. A section should be bookended w…" at bounding box center [378, 240] width 301 height 8
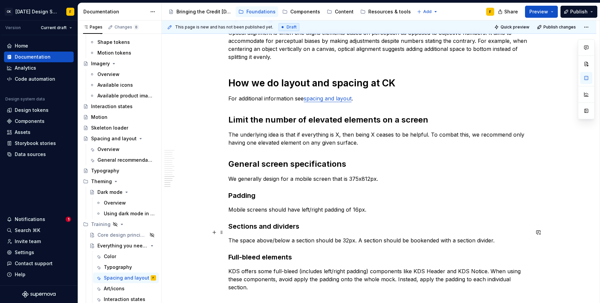
click at [491, 236] on p "The space above/below a section should be 32px. A section should be bookended w…" at bounding box center [378, 240] width 301 height 8
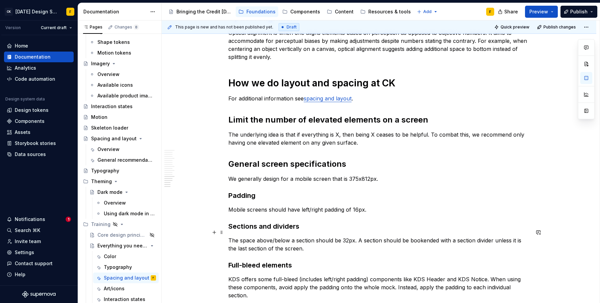
click at [273, 241] on p "The space above/below a section should be 32px. A section should be bookended w…" at bounding box center [378, 244] width 301 height 16
click at [517, 236] on p "The space above/below a section should be 32px. A section should be bookended w…" at bounding box center [378, 244] width 301 height 16
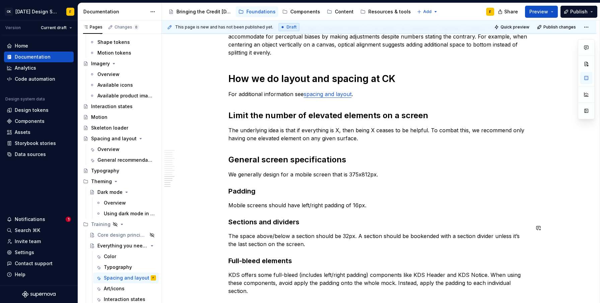
scroll to position [994, 0]
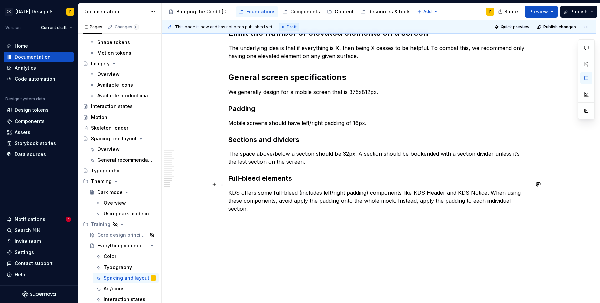
click at [384, 194] on p "KDS offers some full-bleed (includes left/right padding) components like KDS He…" at bounding box center [378, 200] width 301 height 24
click at [483, 194] on p "KDS offers some full-bleed (includes left/right padding) components like KDS He…" at bounding box center [378, 200] width 301 height 24
click at [475, 200] on p "KDS offers some full-bleed (includes left/right padding) components like KDS He…" at bounding box center [378, 200] width 301 height 24
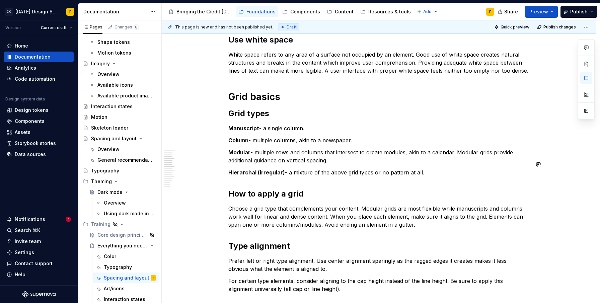
scroll to position [440, 0]
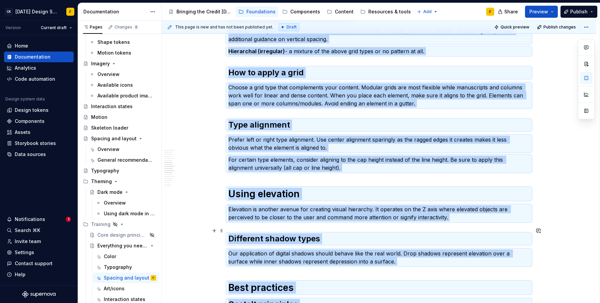
copy div "Loremi do sitamet con adipis Elitse do “eiusm te incididunt” utl etd magn A eni…"
click at [565, 182] on div "Basics of spacing and layout Create an “order of operations” for the user A wel…" at bounding box center [379, 270] width 434 height 1189
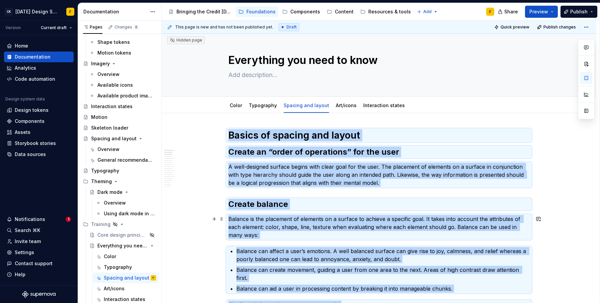
scroll to position [0, 0]
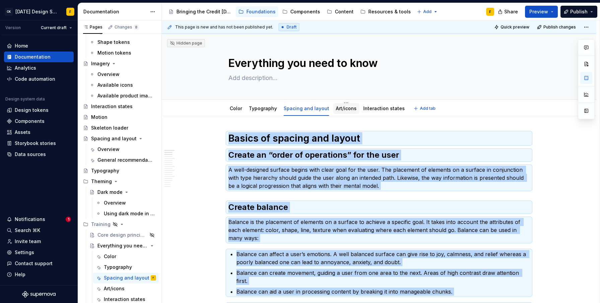
click at [340, 108] on link "Art/icons" at bounding box center [346, 108] width 21 height 6
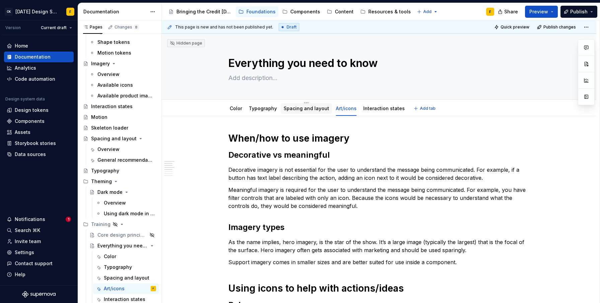
click at [310, 109] on link "Spacing and layout" at bounding box center [306, 108] width 46 height 6
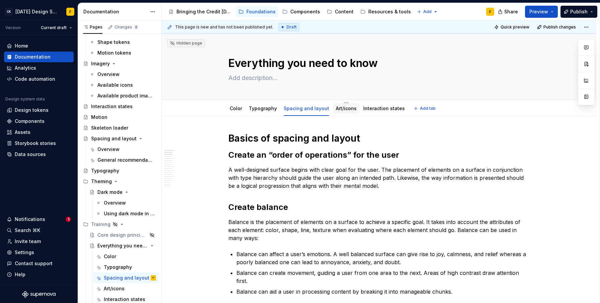
click at [343, 110] on link "Art/icons" at bounding box center [346, 108] width 21 height 6
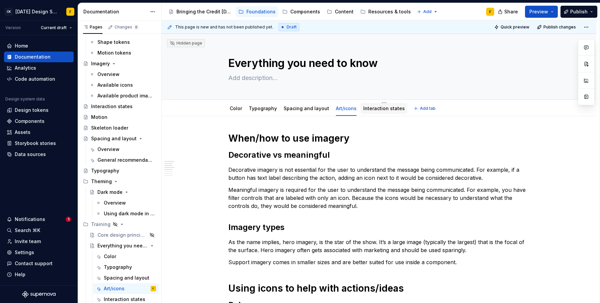
click at [371, 111] on link "Interaction states" at bounding box center [383, 108] width 41 height 6
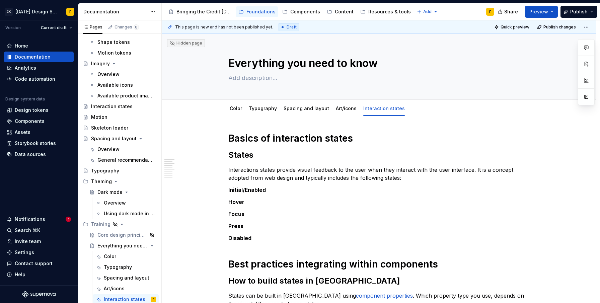
type textarea "*"
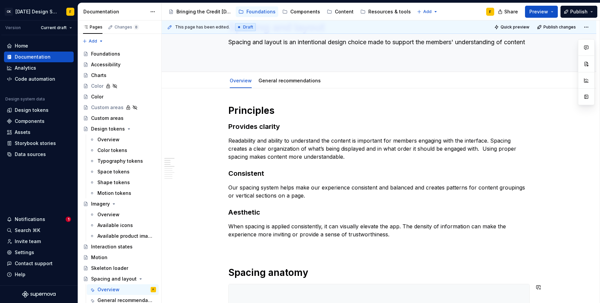
scroll to position [33, 0]
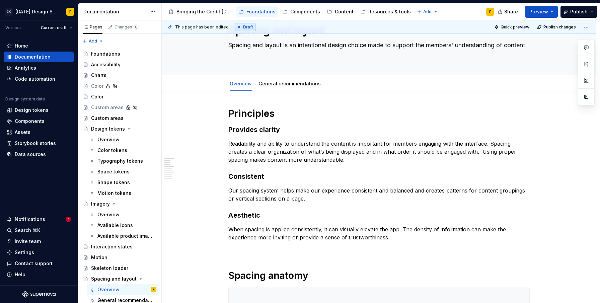
type textarea "*"
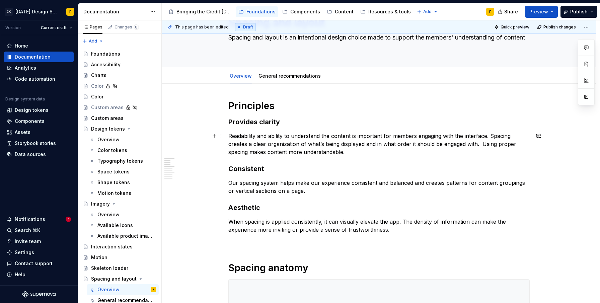
scroll to position [50, 0]
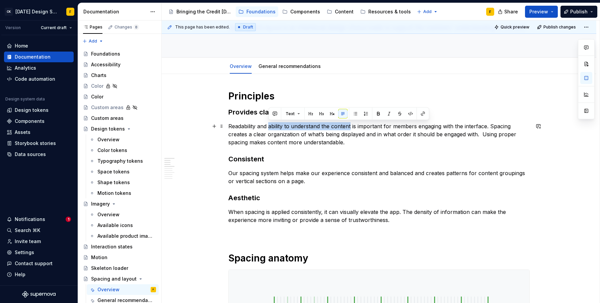
drag, startPoint x: 269, startPoint y: 126, endPoint x: 351, endPoint y: 126, distance: 81.3
click at [351, 126] on p "Readability and ability to understand the content is important for members enga…" at bounding box center [378, 134] width 301 height 24
click at [272, 112] on button "button" at bounding box center [274, 113] width 9 height 9
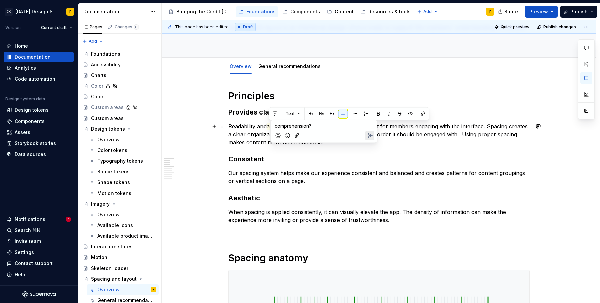
click at [366, 136] on button "Send" at bounding box center [369, 135] width 9 height 9
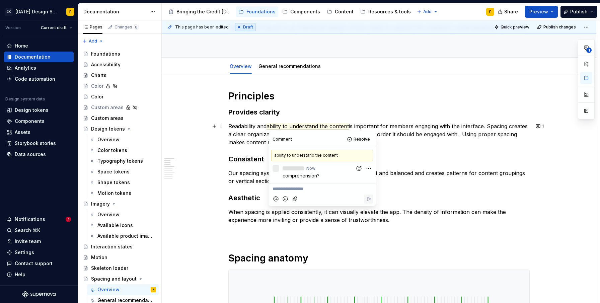
type textarea "*"
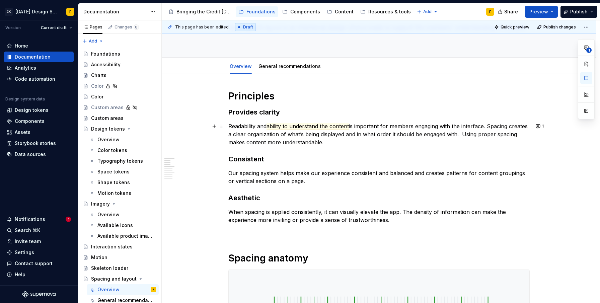
click at [392, 137] on p "Readability and ability to understand the content is important for members enga…" at bounding box center [378, 134] width 301 height 24
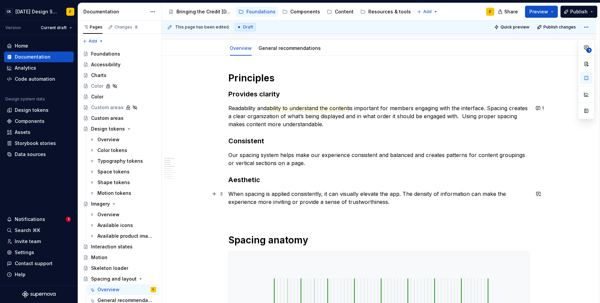
scroll to position [74, 0]
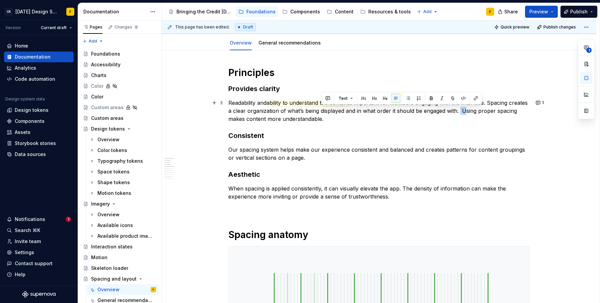
click at [478, 111] on p "Readability and ability to understand the content is important for members enga…" at bounding box center [378, 111] width 301 height 24
click at [323, 148] on p "Our spacing system helps make our experience consistent and balanced and create…" at bounding box center [378, 154] width 301 height 16
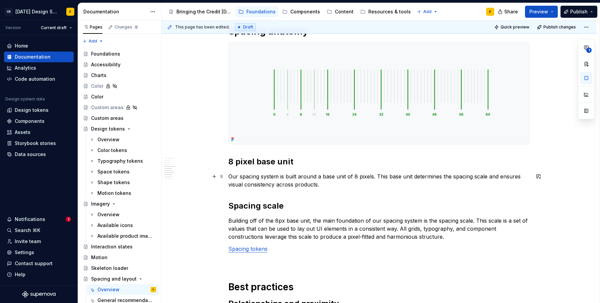
scroll to position [278, 0]
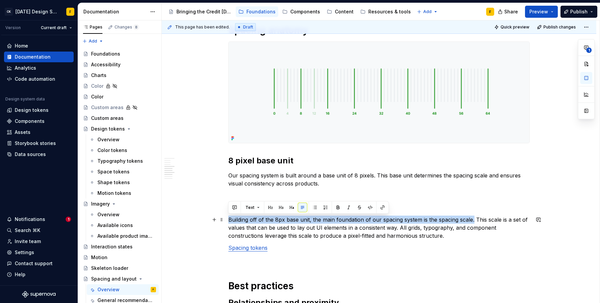
drag, startPoint x: 228, startPoint y: 219, endPoint x: 473, endPoint y: 218, distance: 244.3
click at [473, 218] on p "Building off of the 8px base unit, the main foundation of our spacing system is…" at bounding box center [378, 228] width 301 height 24
click at [235, 208] on button "button" at bounding box center [234, 207] width 9 height 9
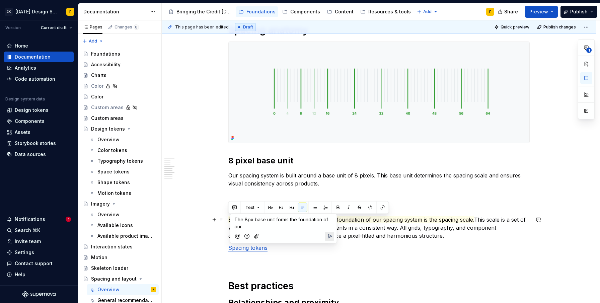
click at [331, 239] on icon "Send" at bounding box center [329, 236] width 7 height 7
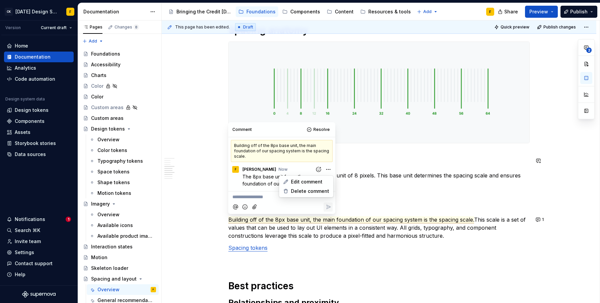
click at [330, 168] on html "CK Karma Design System F Version Current draft Home Documentation Analytics Cod…" at bounding box center [300, 151] width 600 height 303
click at [314, 191] on span "Delete comment" at bounding box center [310, 191] width 38 height 7
type textarea "*"
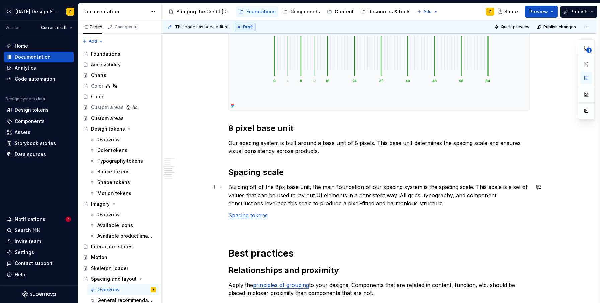
scroll to position [318, 0]
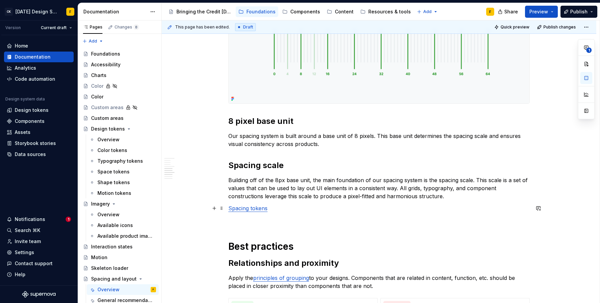
click at [229, 209] on link "Spacing tokens" at bounding box center [247, 208] width 39 height 7
click at [537, 208] on button "button" at bounding box center [537, 207] width 9 height 9
click at [535, 229] on icon "Send" at bounding box center [535, 230] width 7 height 7
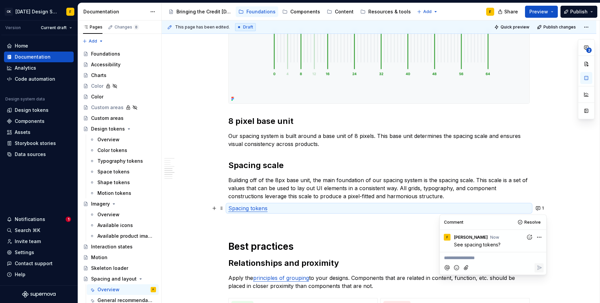
type textarea "*"
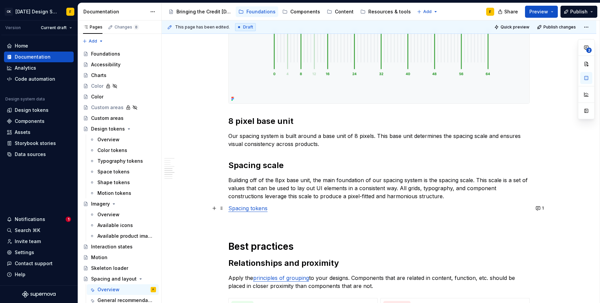
click at [310, 250] on h1 "Best practices" at bounding box center [378, 246] width 301 height 12
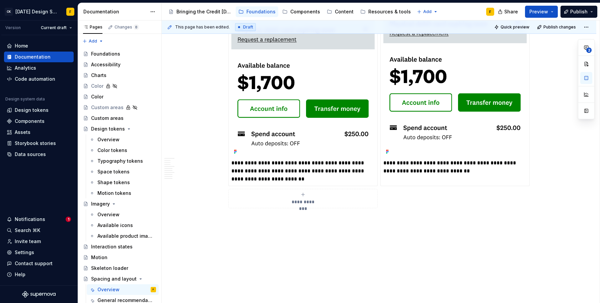
scroll to position [1325, 0]
